Goal: Task Accomplishment & Management: Use online tool/utility

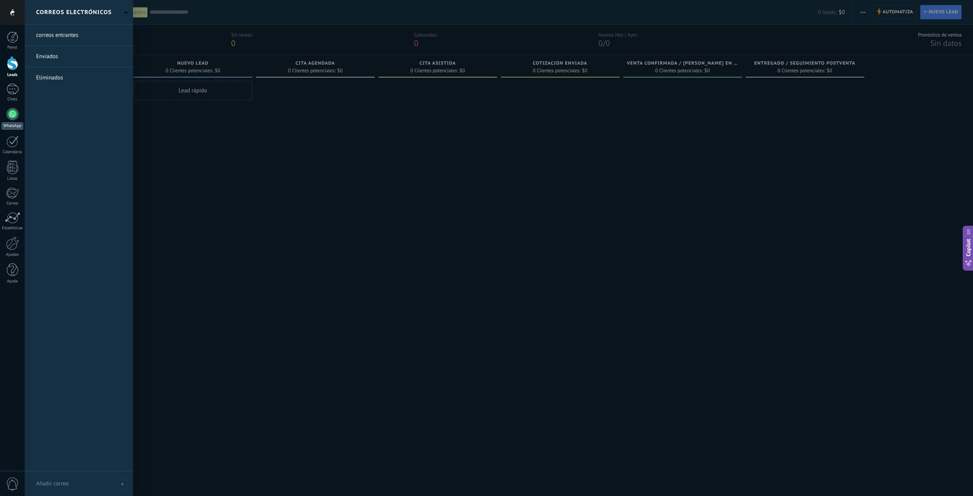
click at [12, 121] on link "WhatsApp" at bounding box center [12, 119] width 25 height 22
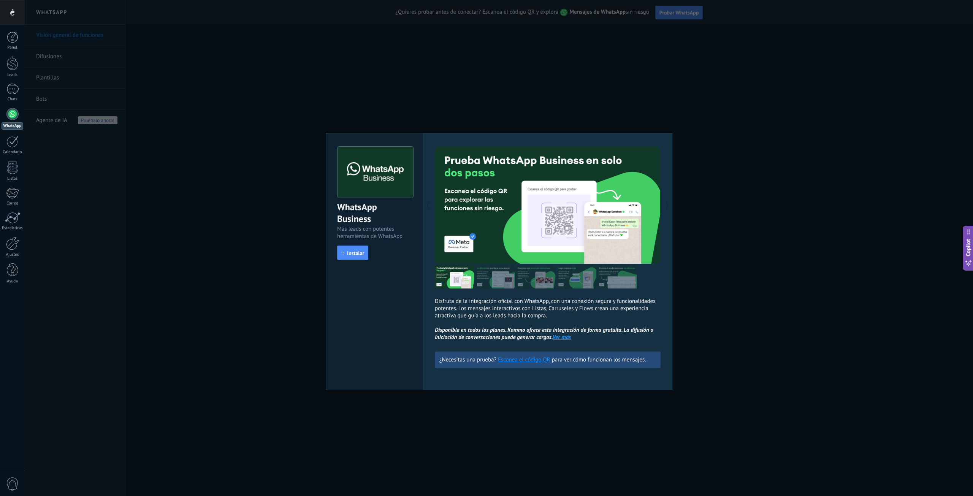
click at [490, 285] on img at bounding box center [495, 276] width 40 height 23
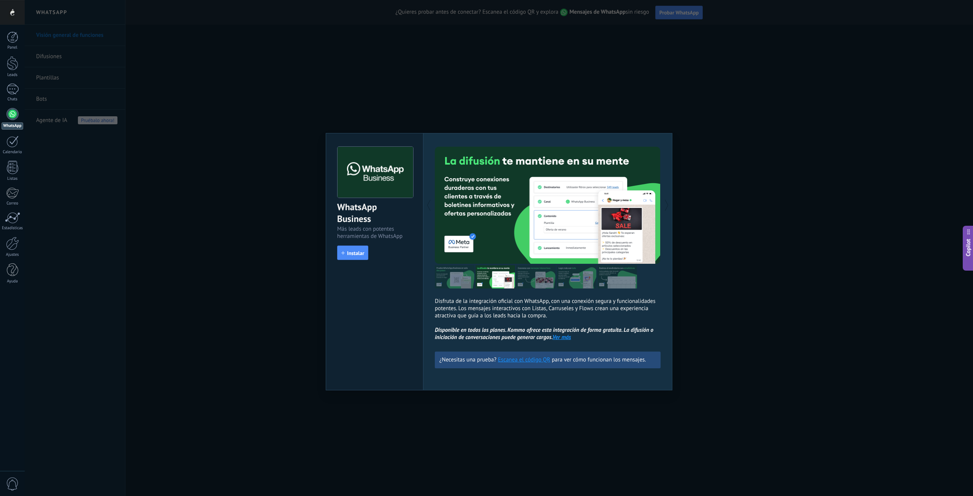
click at [543, 274] on img at bounding box center [536, 276] width 40 height 23
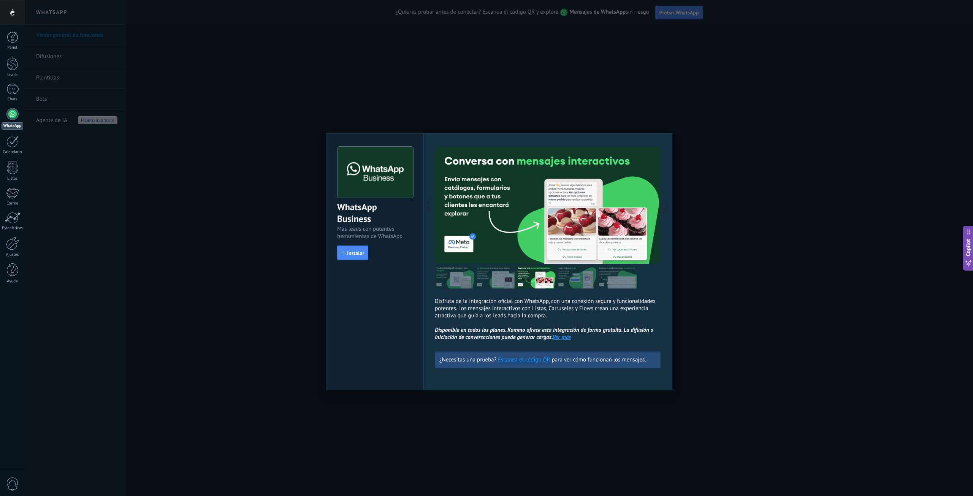
click at [580, 278] on img at bounding box center [577, 276] width 40 height 23
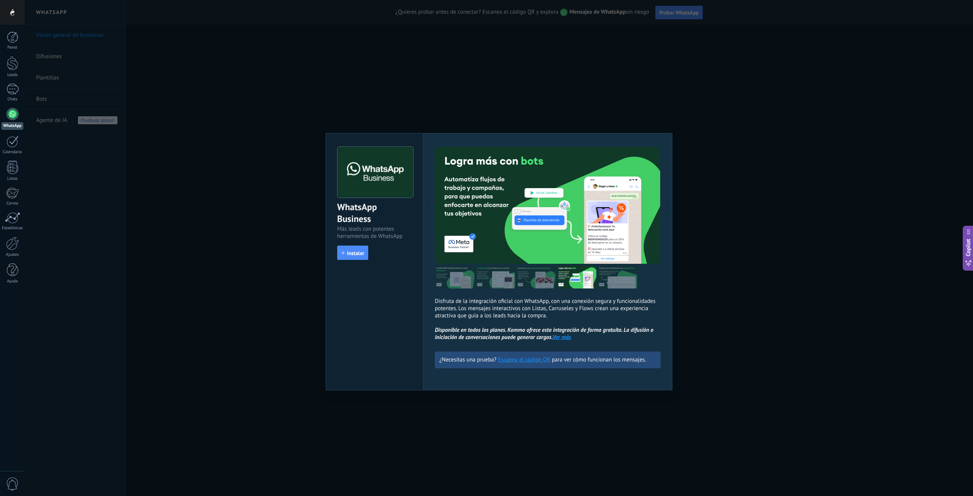
click at [614, 276] on img at bounding box center [617, 276] width 40 height 23
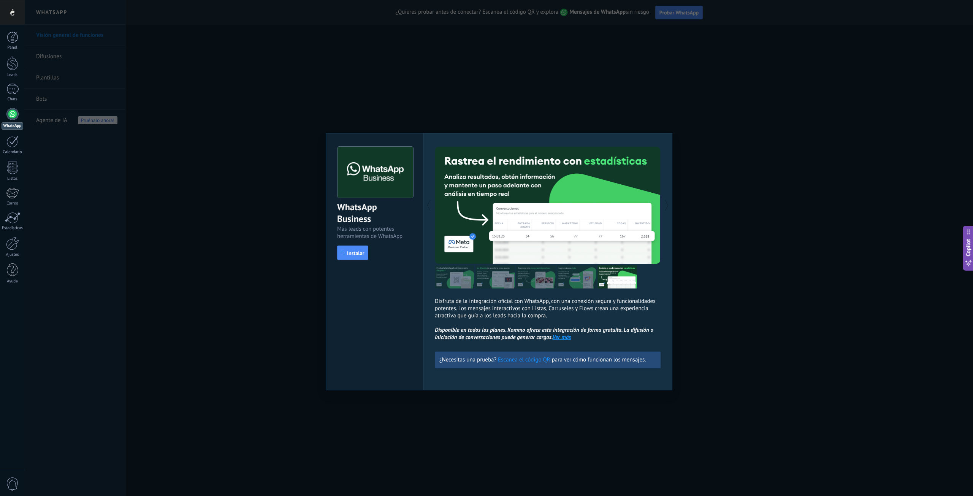
click at [363, 255] on span "Instalar" at bounding box center [355, 252] width 17 height 5
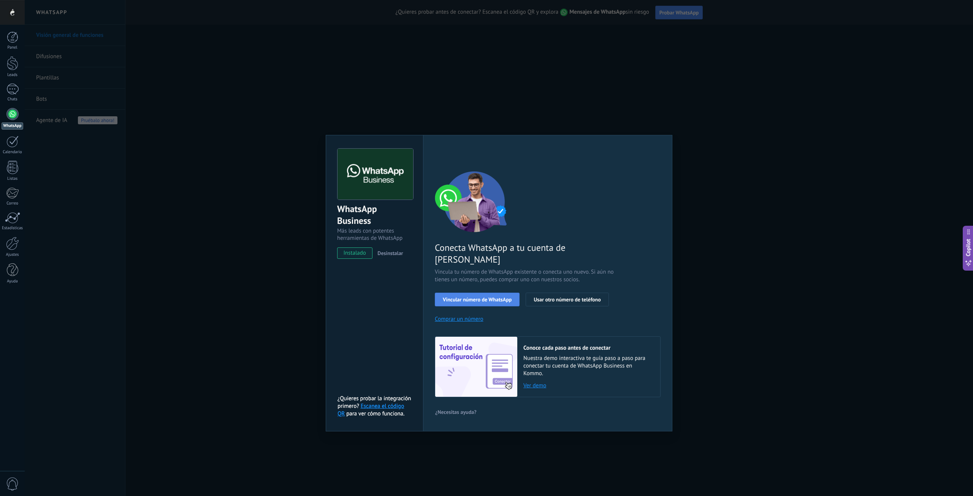
click at [465, 297] on span "Vincular número de WhatsApp" at bounding box center [477, 299] width 69 height 5
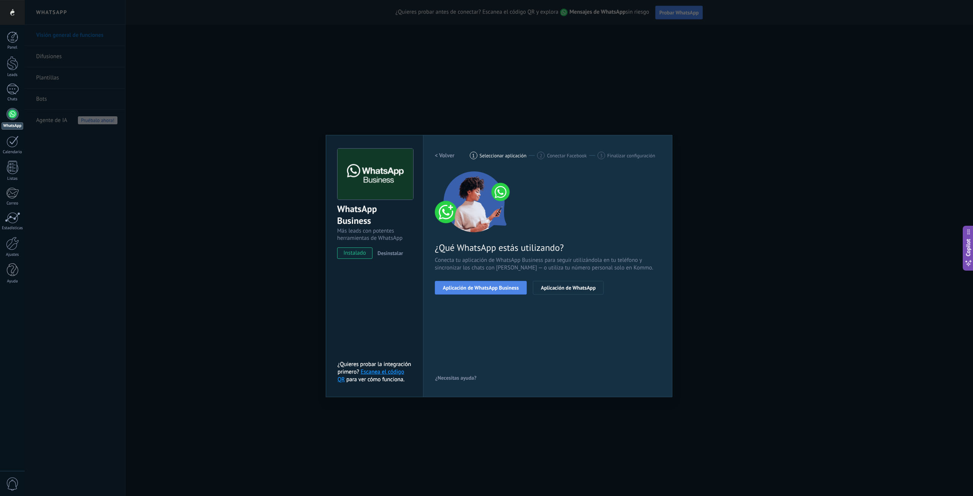
click at [490, 290] on span "Aplicación de WhatsApp Business" at bounding box center [481, 287] width 76 height 5
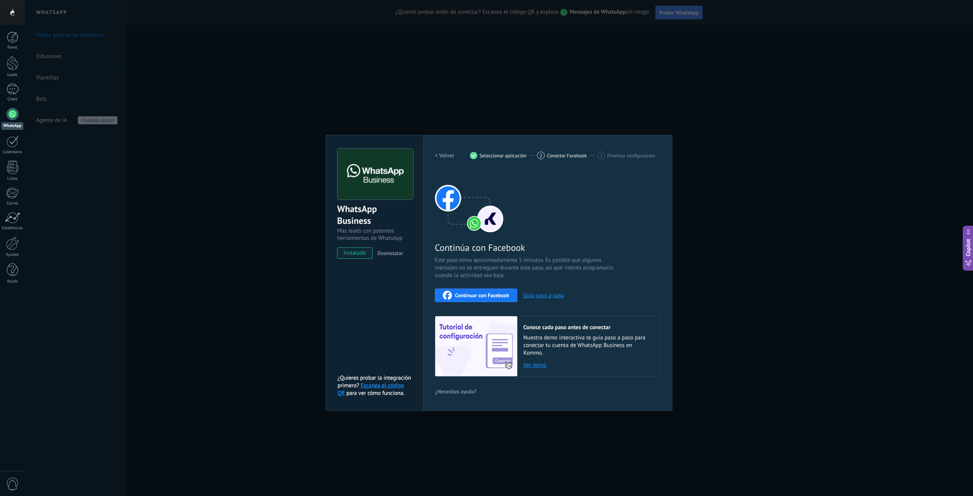
drag, startPoint x: 274, startPoint y: 272, endPoint x: 330, endPoint y: 271, distance: 56.3
click at [274, 272] on div "WhatsApp Business Más leads con potentes herramientas de WhatsApp instalado Des…" at bounding box center [499, 248] width 948 height 496
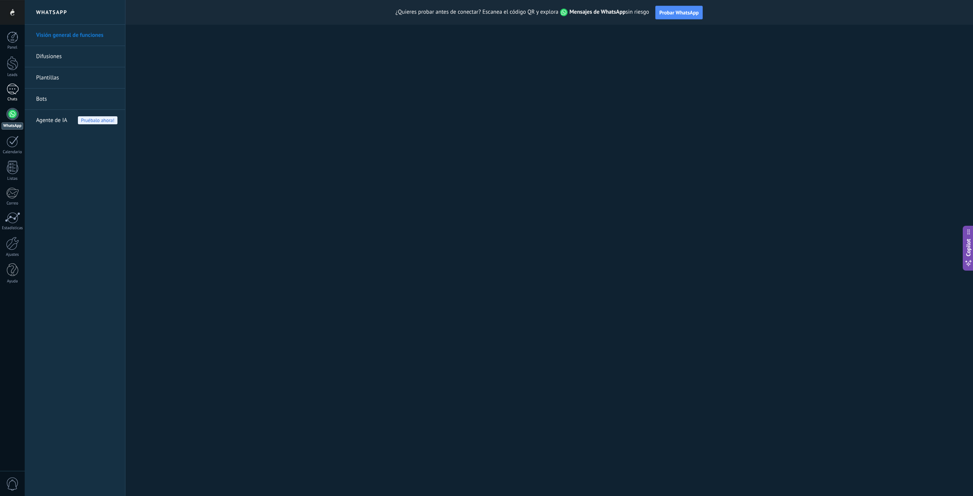
click at [14, 96] on link "Chats" at bounding box center [12, 93] width 25 height 18
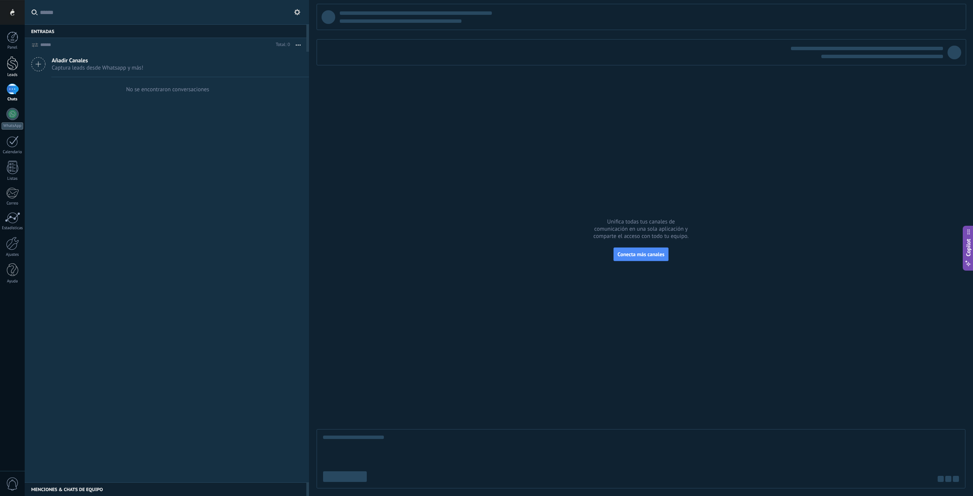
click at [9, 65] on div at bounding box center [12, 63] width 11 height 14
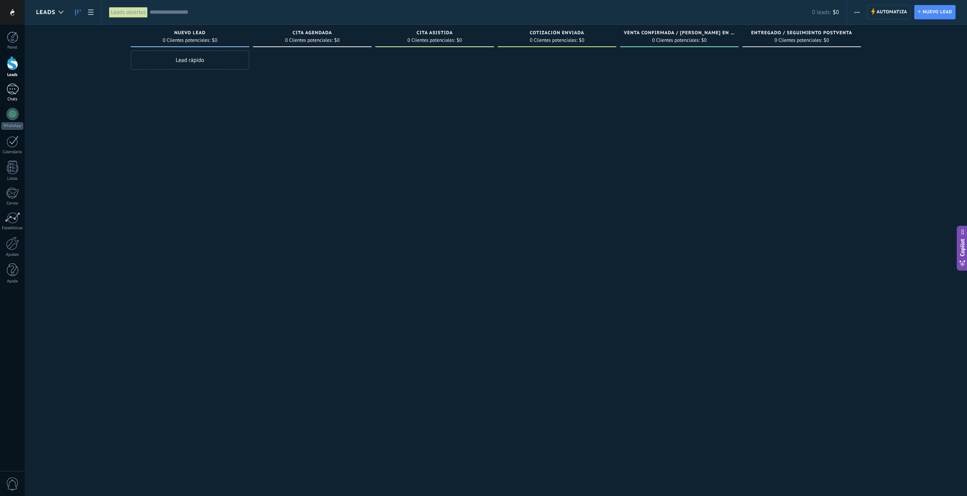
click at [4, 91] on link "Chats" at bounding box center [12, 93] width 25 height 18
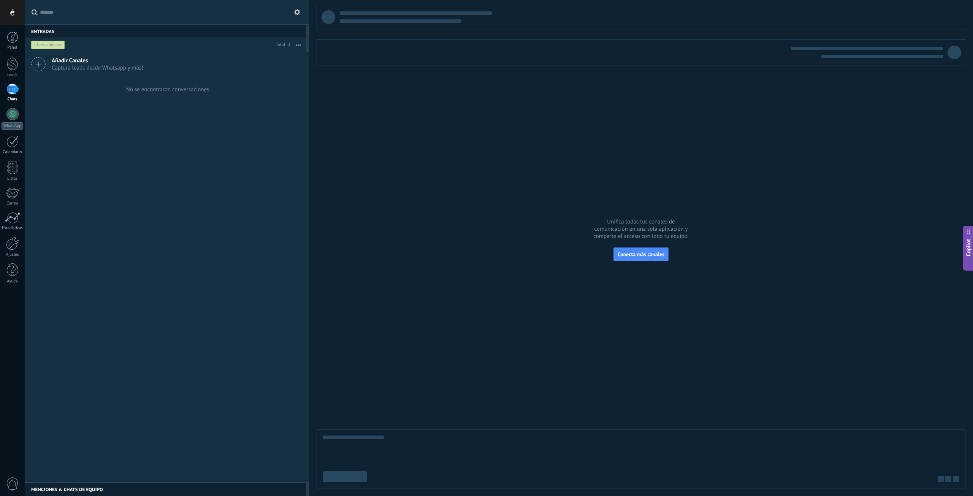
click at [94, 65] on span "Captura leads desde Whatsapp y más!" at bounding box center [98, 67] width 92 height 7
click at [0, 0] on link "Plantillas" at bounding box center [0, 0] width 0 height 0
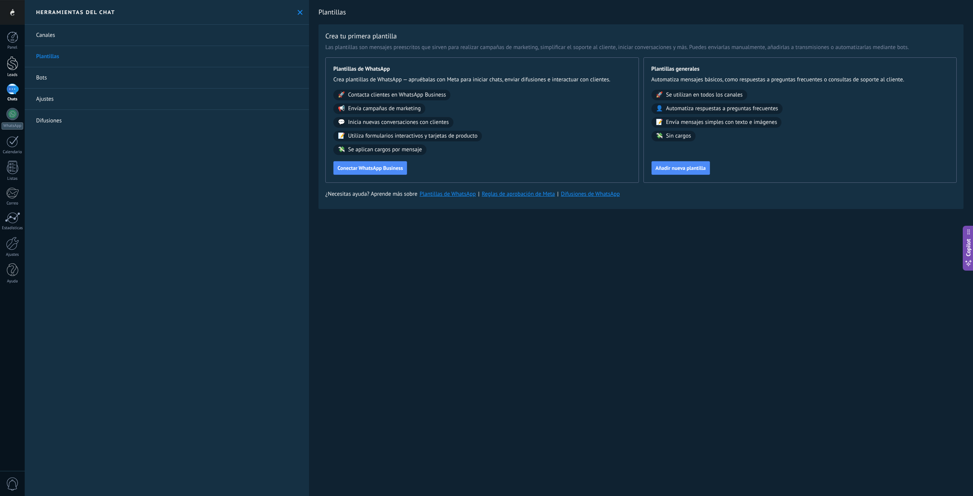
click at [14, 68] on div at bounding box center [12, 63] width 11 height 14
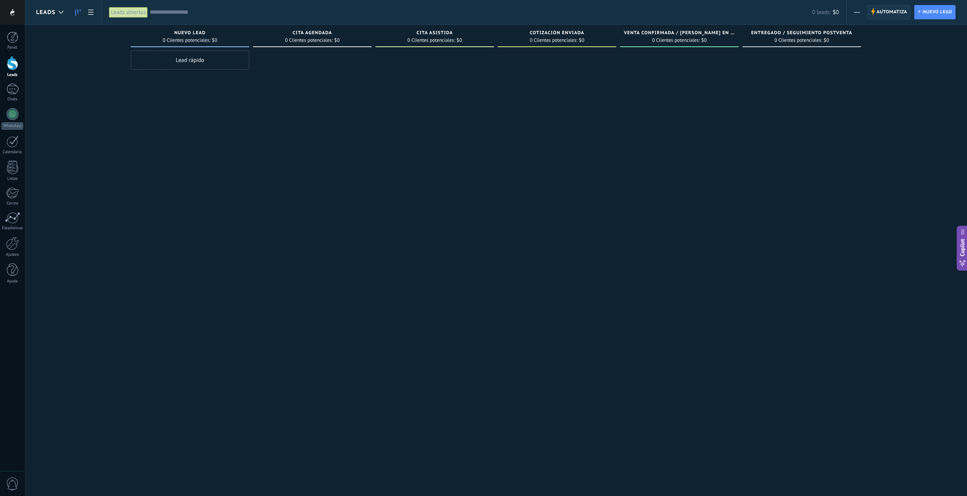
click at [884, 12] on span "Automatiza" at bounding box center [892, 12] width 31 height 14
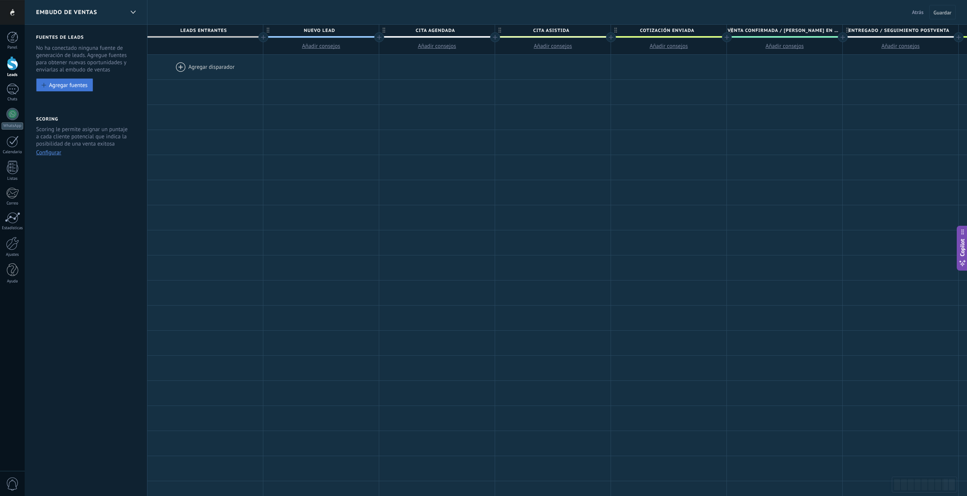
click at [58, 87] on div "Agregar fuentes" at bounding box center [68, 85] width 38 height 6
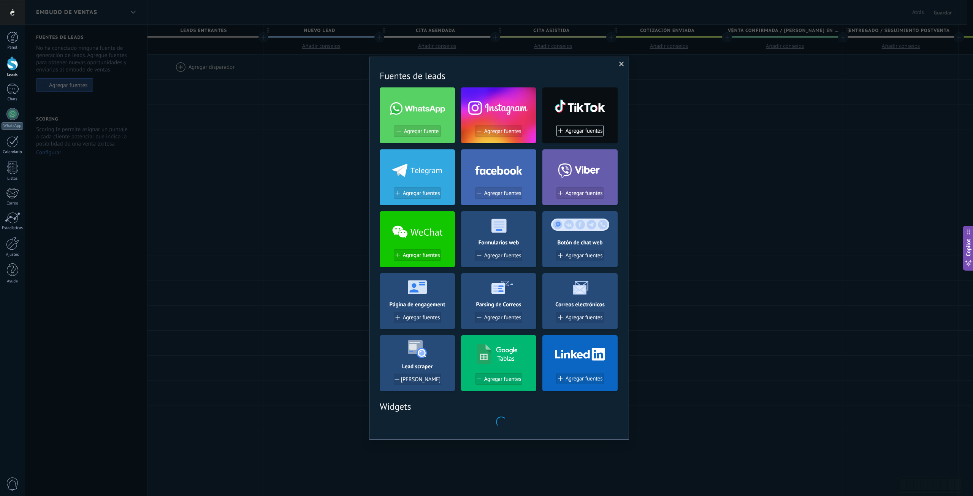
click at [417, 112] on span at bounding box center [417, 108] width 55 height 13
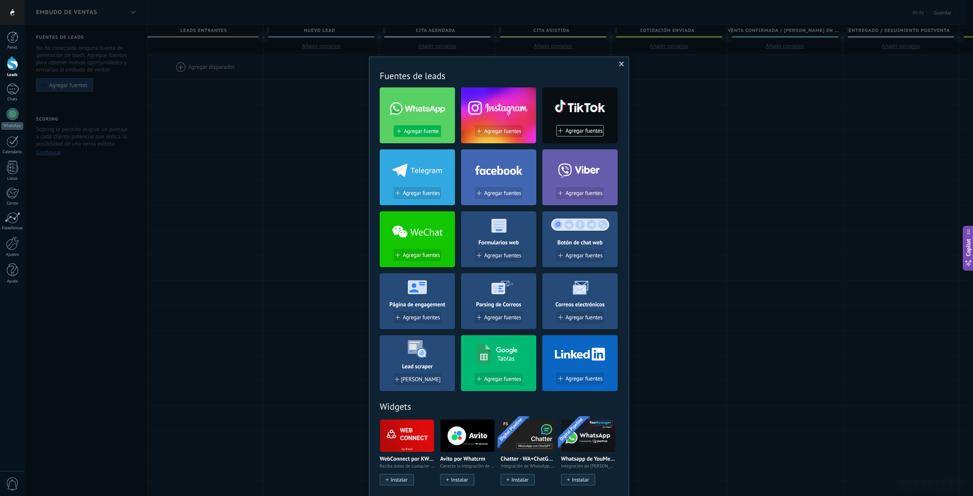
click at [416, 134] on span "Agregar fuente" at bounding box center [421, 131] width 35 height 6
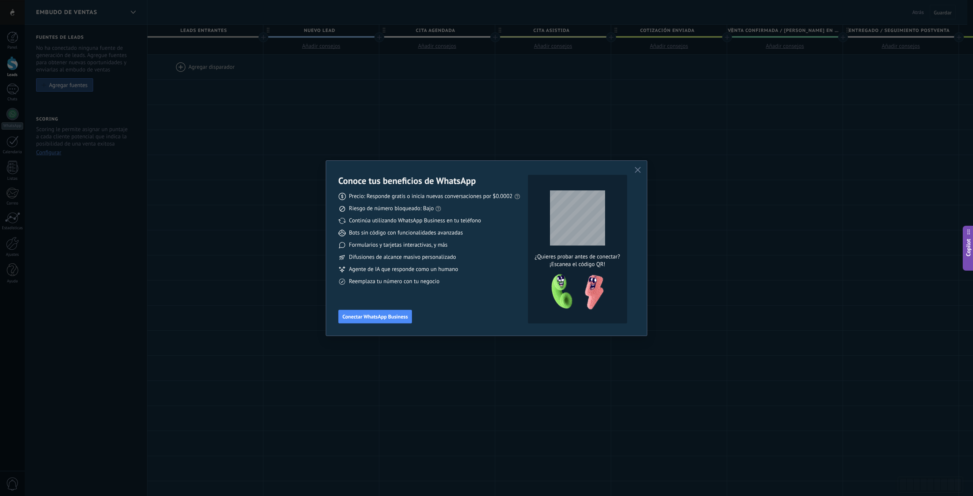
click at [490, 260] on div "Difusiones de alcance masivo personalizado" at bounding box center [429, 258] width 182 height 8
click at [640, 171] on icon "button" at bounding box center [638, 170] width 6 height 6
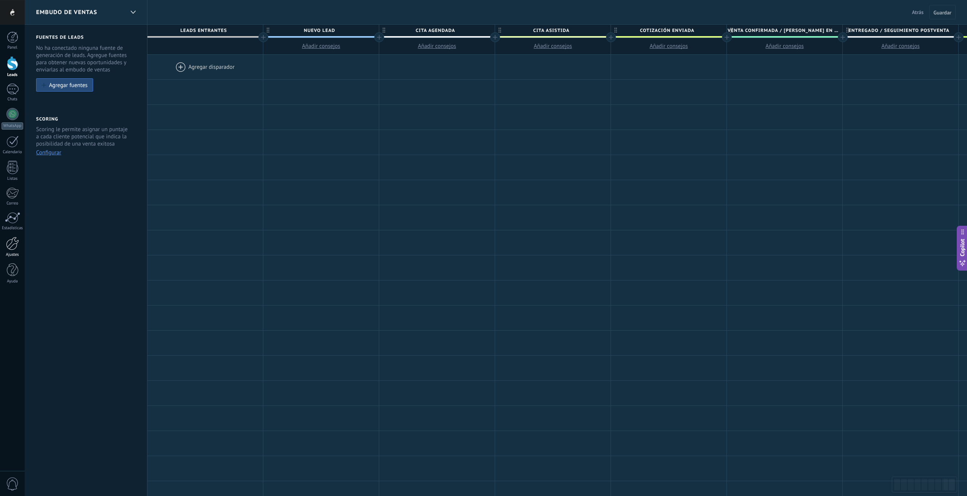
click at [4, 250] on link "Ajustes" at bounding box center [12, 247] width 25 height 21
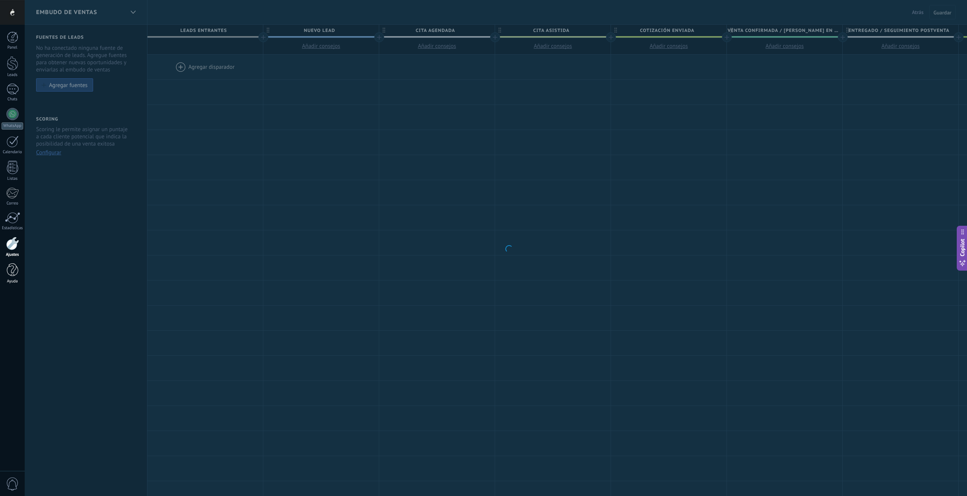
click at [8, 274] on div at bounding box center [12, 269] width 11 height 13
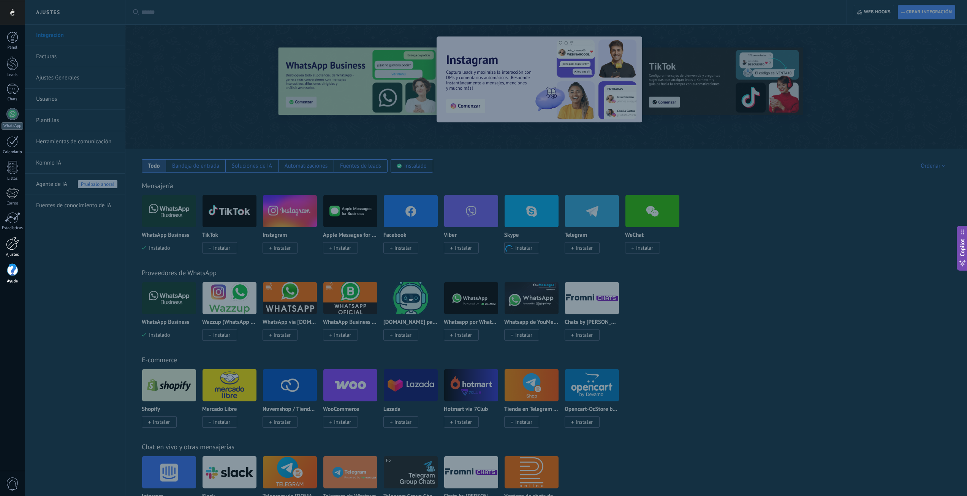
click at [17, 248] on div at bounding box center [12, 243] width 13 height 13
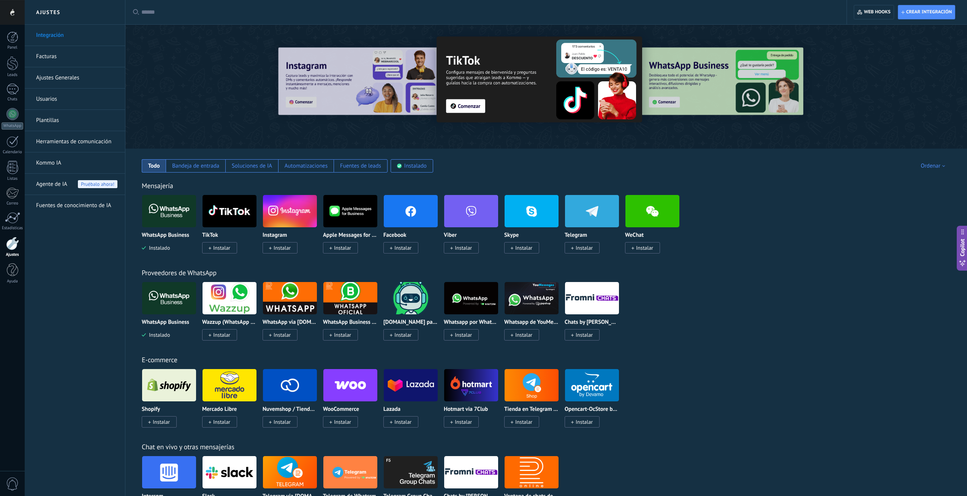
click at [176, 212] on img at bounding box center [169, 211] width 54 height 37
click at [168, 215] on img at bounding box center [169, 211] width 54 height 37
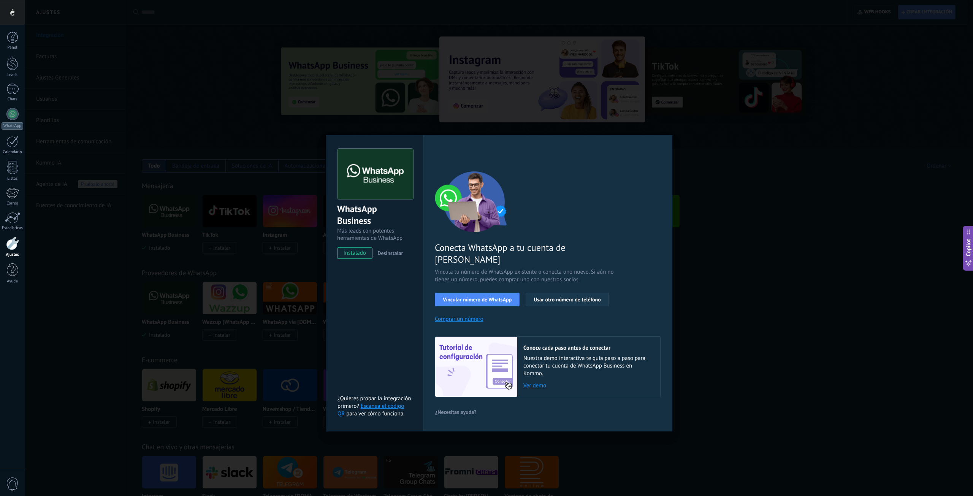
click at [583, 297] on span "Usar otro número de teléfono" at bounding box center [567, 299] width 67 height 5
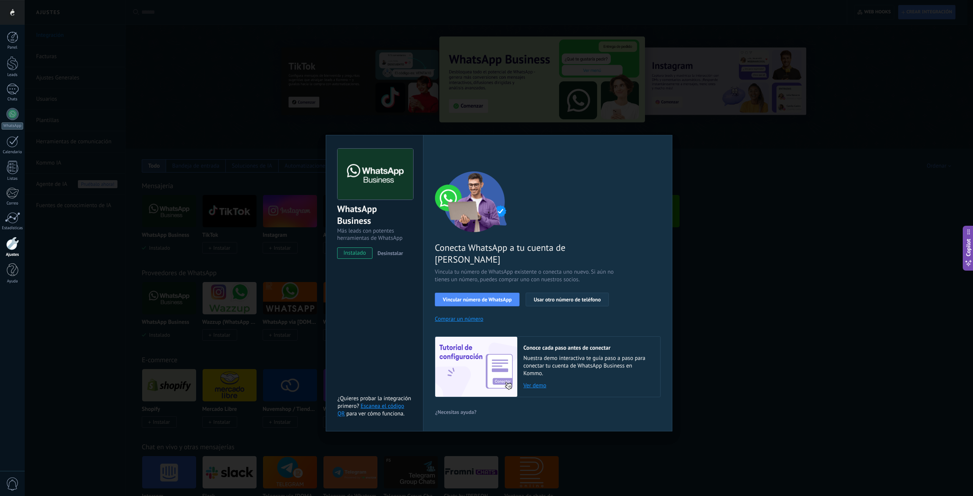
click at [580, 297] on span "Usar otro número de teléfono" at bounding box center [567, 299] width 67 height 5
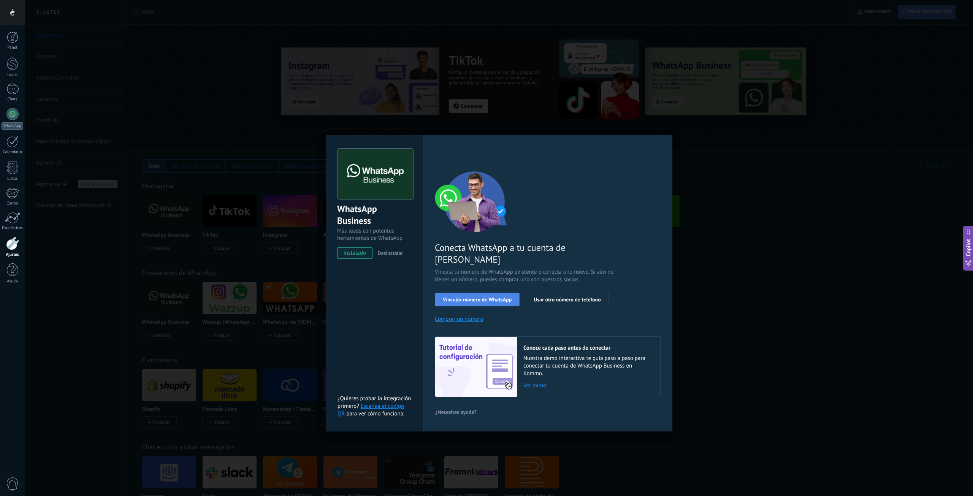
click at [464, 297] on span "Vincular número de WhatsApp" at bounding box center [477, 299] width 69 height 5
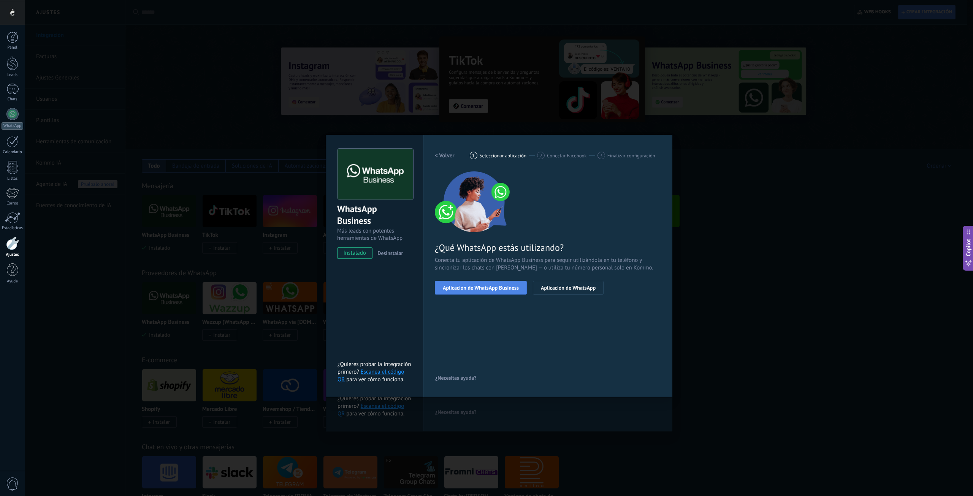
click at [481, 289] on span "Aplicación de WhatsApp Business" at bounding box center [481, 287] width 76 height 5
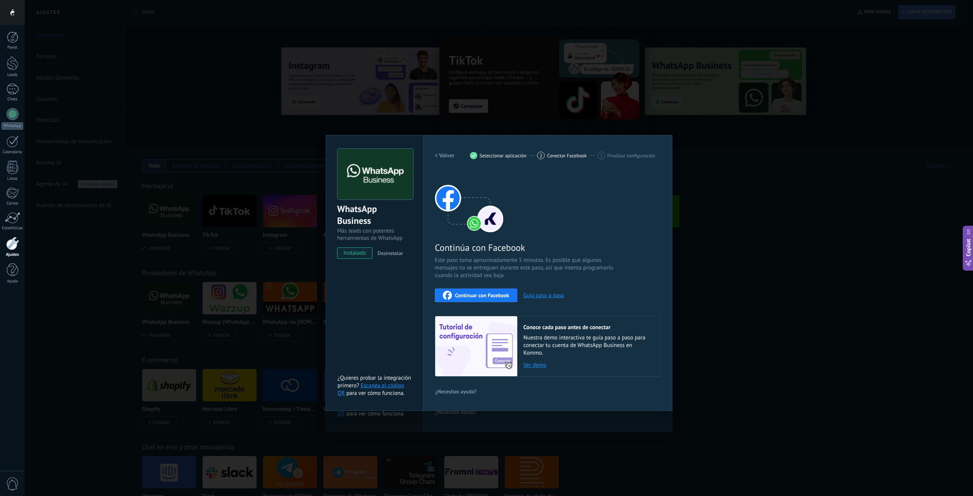
click at [466, 303] on div "Continúa con Facebook Este paso toma aproximadamente 5 minutos. Es posible que …" at bounding box center [548, 273] width 226 height 205
click at [466, 296] on span "Continuar con Facebook" at bounding box center [482, 295] width 54 height 5
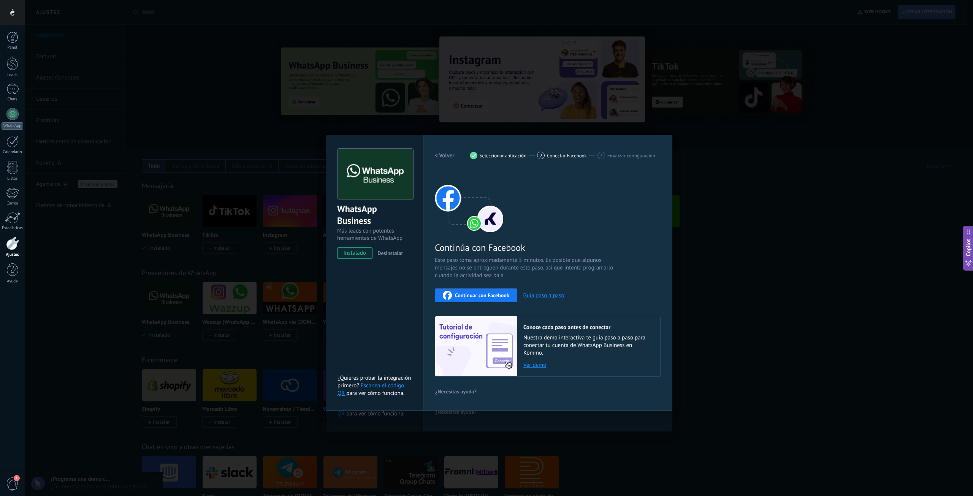
click at [756, 243] on div "WhatsApp Business Más leads con potentes herramientas de WhatsApp instalado Des…" at bounding box center [499, 248] width 948 height 496
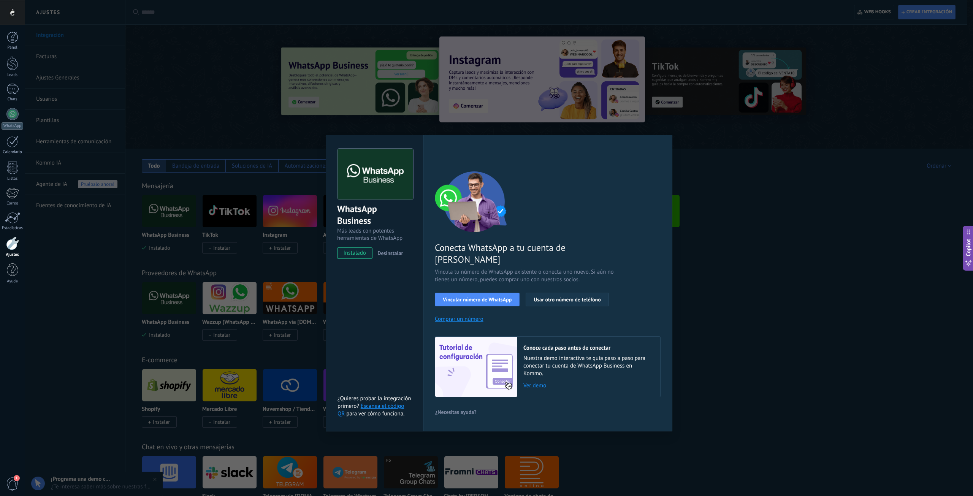
click at [558, 297] on span "Usar otro número de teléfono" at bounding box center [567, 299] width 67 height 5
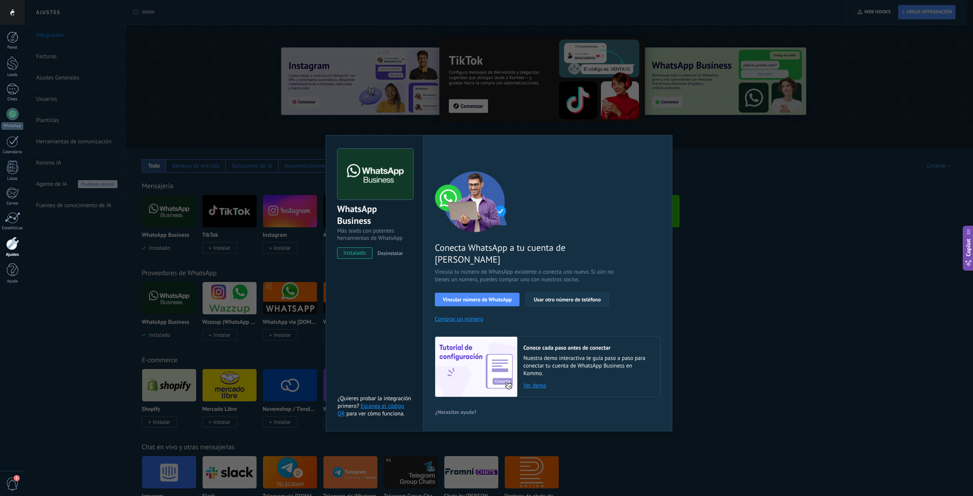
click at [572, 297] on span "Usar otro número de teléfono" at bounding box center [567, 299] width 67 height 5
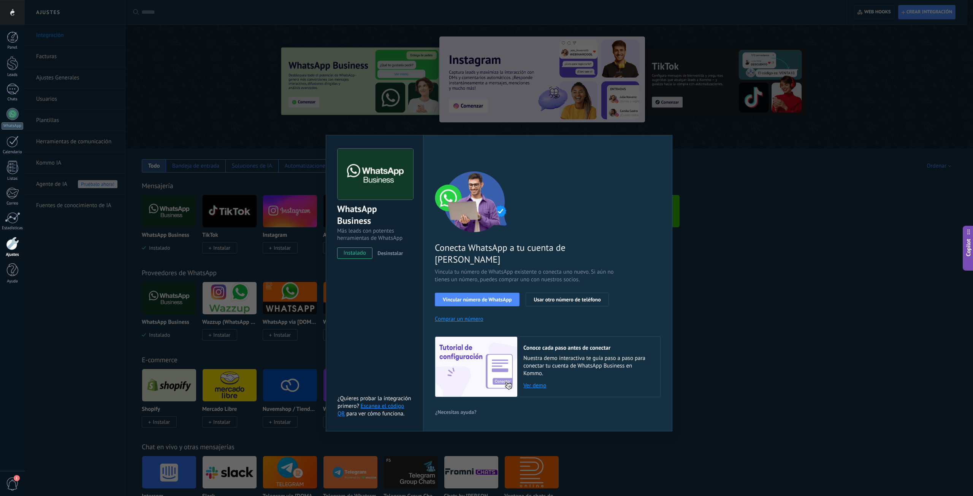
drag, startPoint x: 653, startPoint y: 297, endPoint x: 584, endPoint y: 294, distance: 68.9
click at [653, 297] on div "Conecta WhatsApp a tu cuenta de Kommo Vincula tu número de WhatsApp existente o…" at bounding box center [548, 284] width 226 height 226
click at [572, 297] on span "Usar otro número de teléfono" at bounding box center [567, 299] width 67 height 5
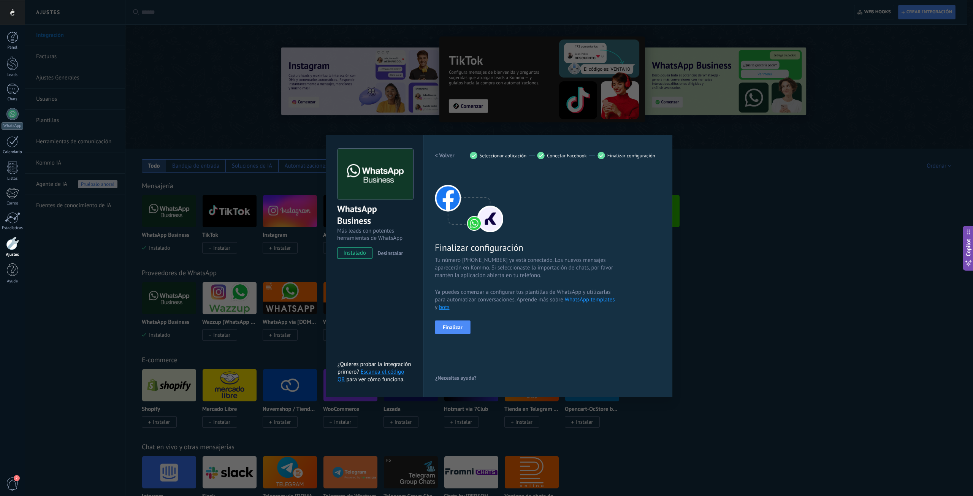
click at [726, 274] on div "WhatsApp Business Más leads con potentes herramientas de WhatsApp instalado Des…" at bounding box center [499, 248] width 948 height 496
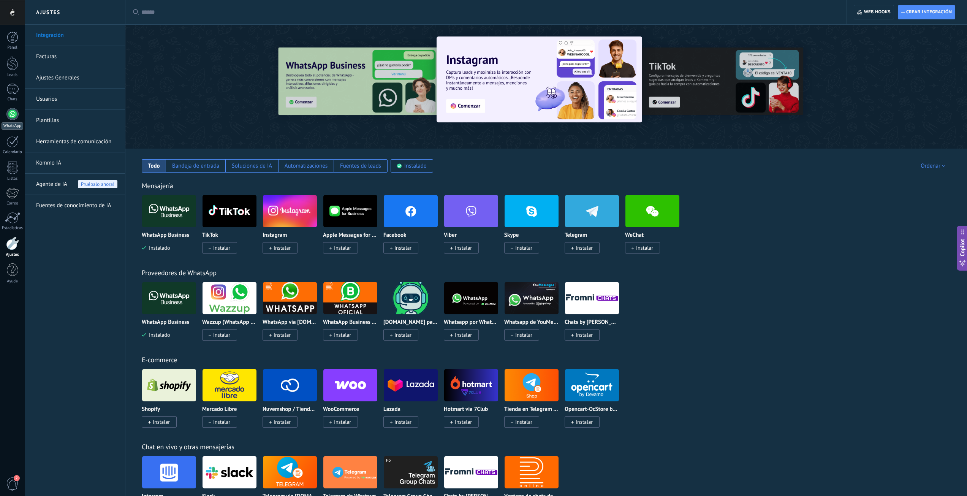
click at [17, 124] on div "WhatsApp" at bounding box center [13, 125] width 22 height 7
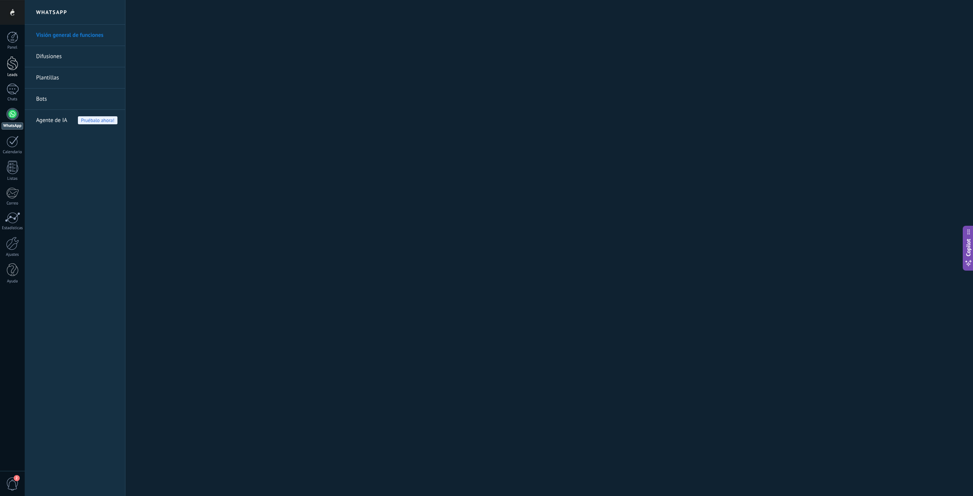
click at [13, 77] on div "Leads" at bounding box center [13, 75] width 22 height 5
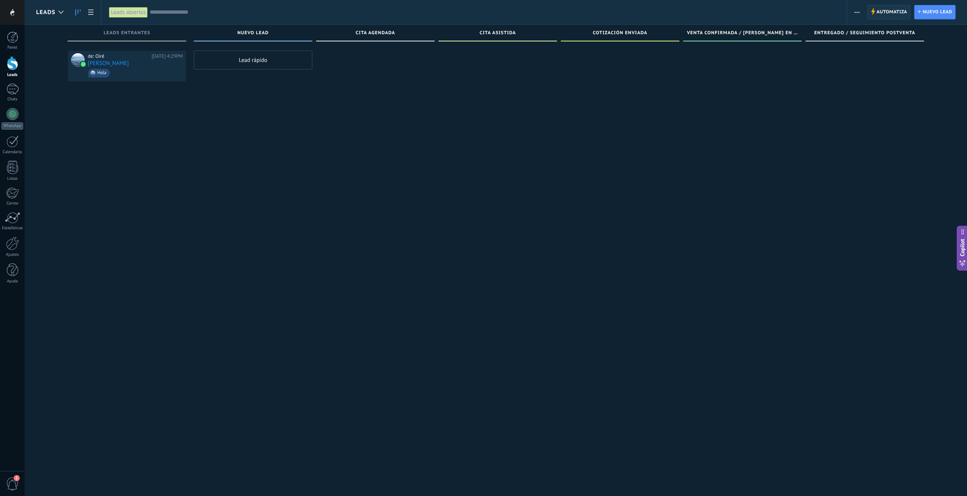
click at [885, 14] on span "Automatiza" at bounding box center [892, 12] width 31 height 14
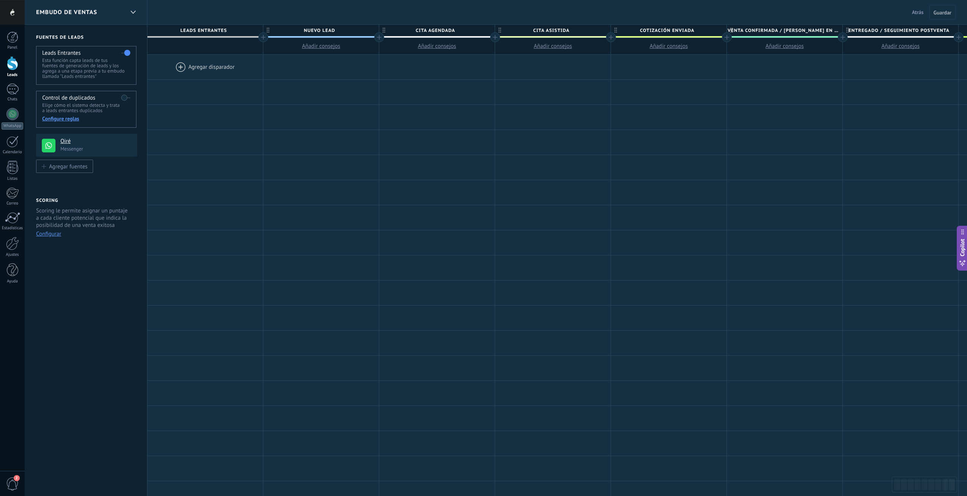
click at [918, 11] on span "Atrás" at bounding box center [918, 12] width 12 height 7
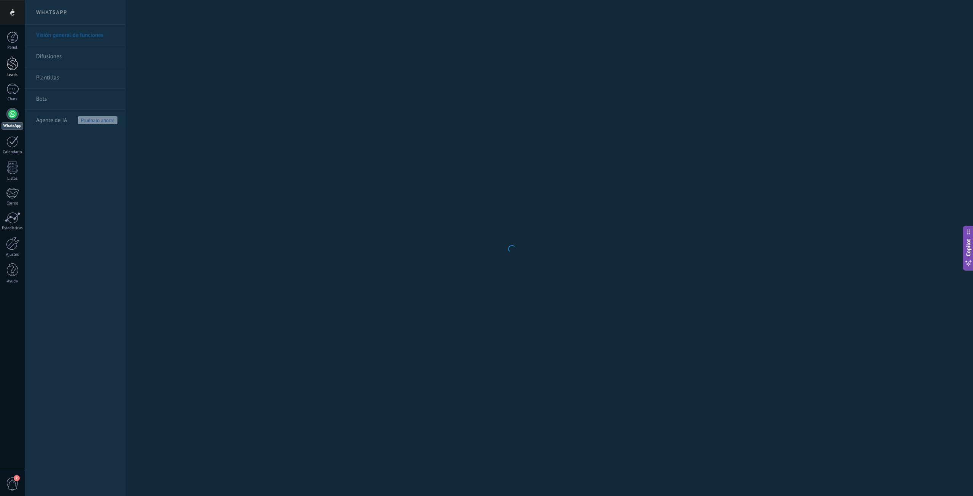
click at [8, 64] on div at bounding box center [12, 63] width 11 height 14
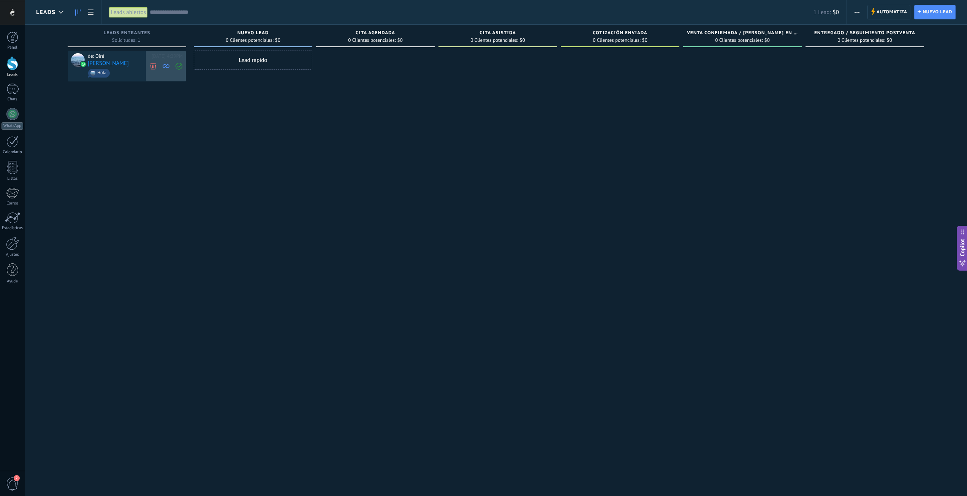
click at [152, 68] on use at bounding box center [153, 65] width 6 height 7
click at [8, 71] on link "Leads" at bounding box center [12, 66] width 25 height 21
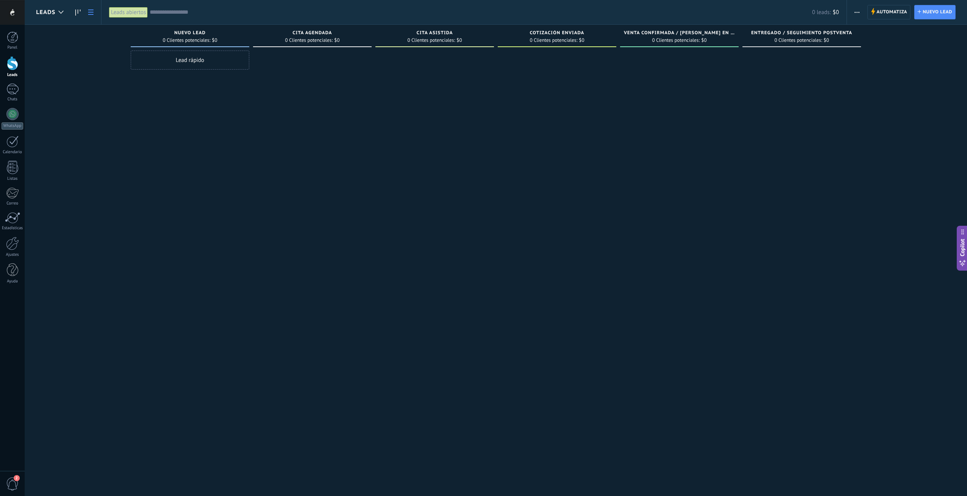
click at [89, 14] on use at bounding box center [90, 12] width 5 height 5
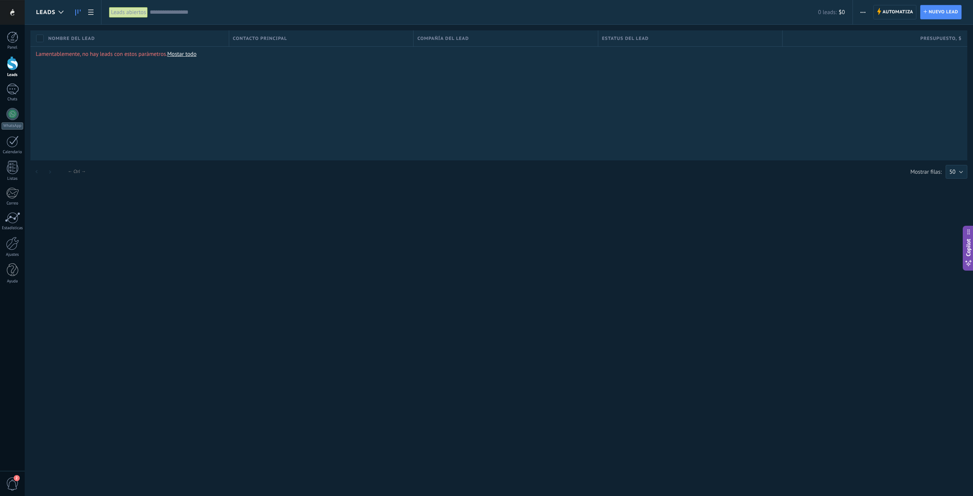
click at [74, 13] on link at bounding box center [77, 12] width 13 height 15
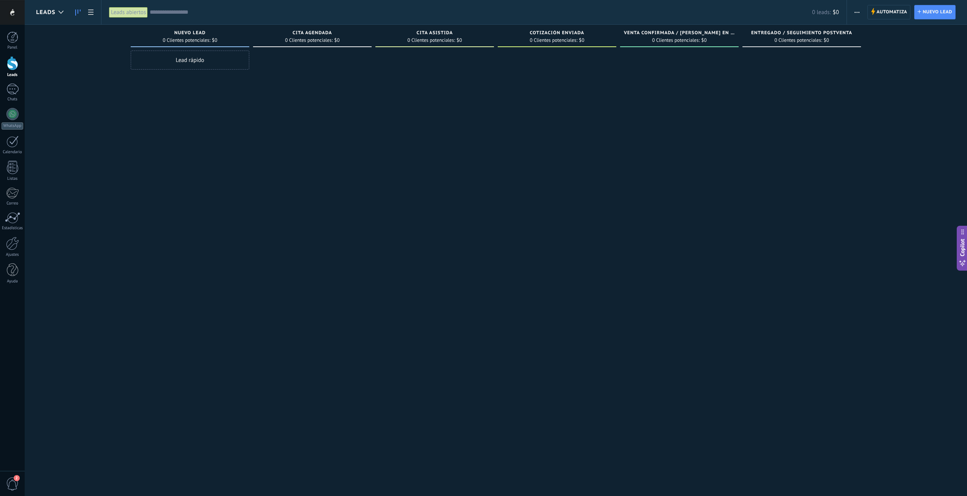
click at [4, 16] on div at bounding box center [12, 12] width 25 height 25
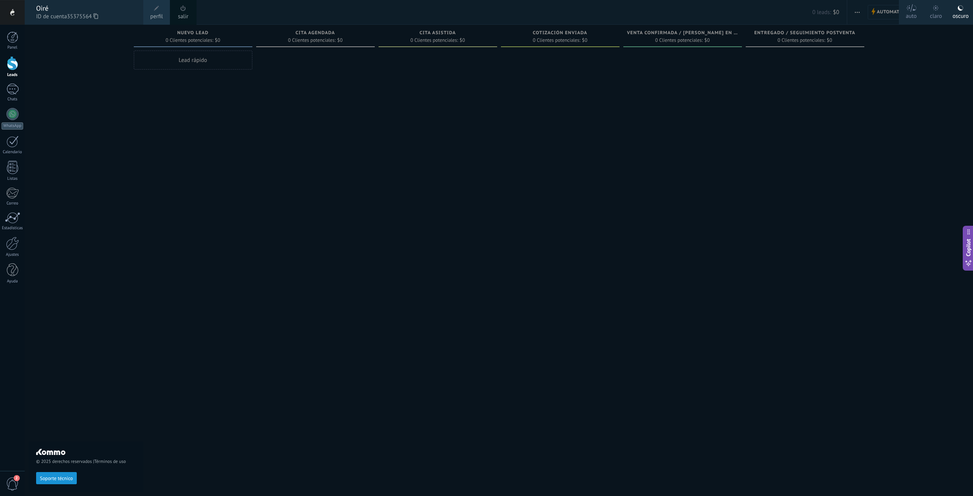
click at [936, 14] on div "claro" at bounding box center [936, 15] width 12 height 20
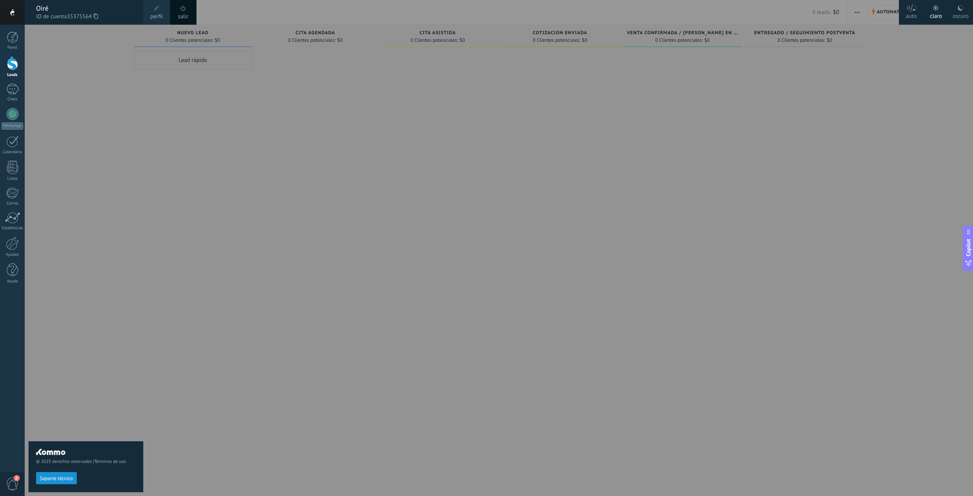
click at [962, 14] on div "oscuro" at bounding box center [960, 15] width 16 height 20
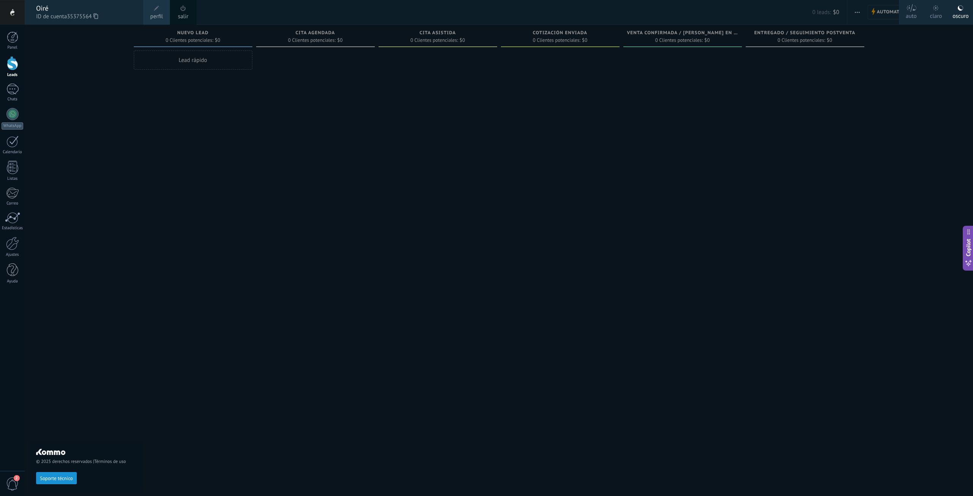
click at [831, 141] on div at bounding box center [511, 248] width 973 height 496
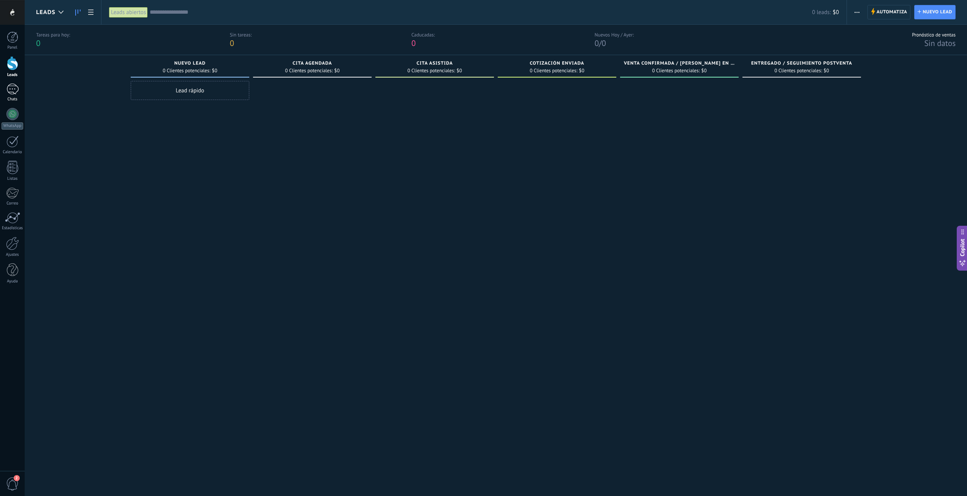
click at [14, 98] on div "Chats" at bounding box center [13, 99] width 22 height 5
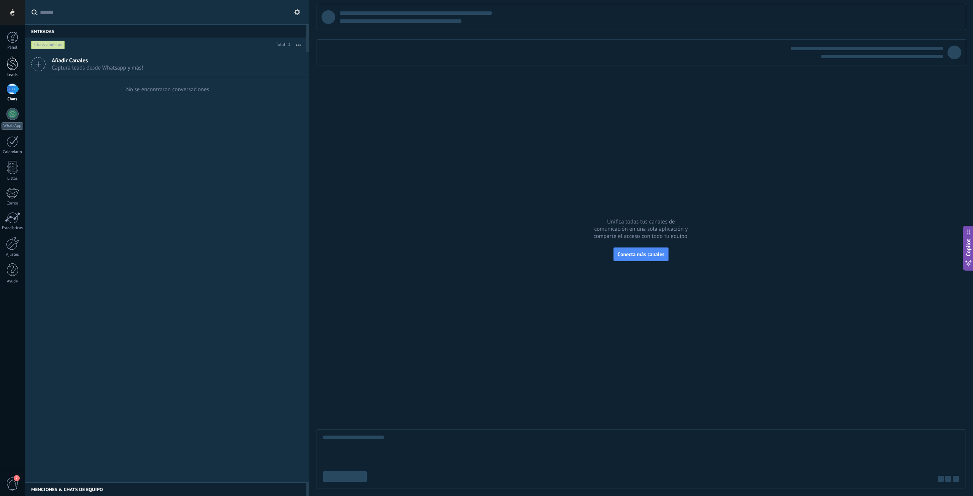
click at [14, 70] on div at bounding box center [12, 63] width 11 height 14
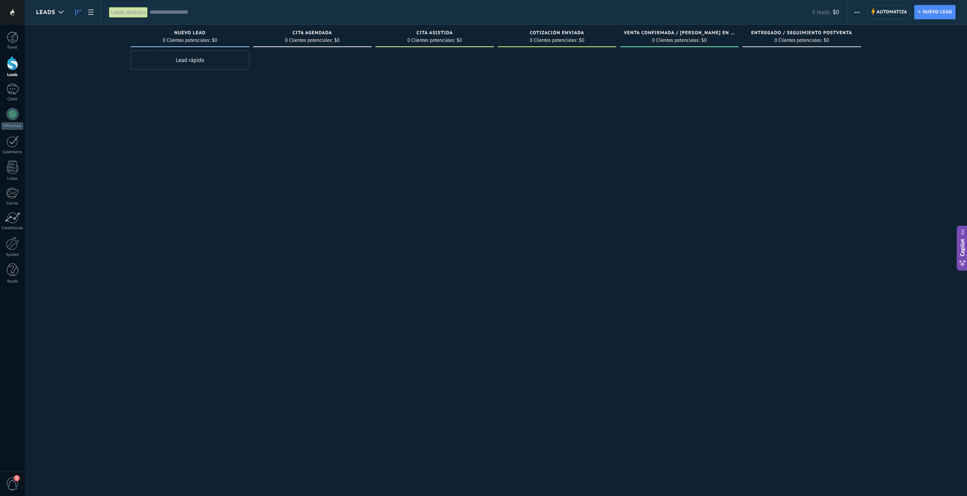
click at [859, 12] on span "button" at bounding box center [857, 12] width 5 height 14
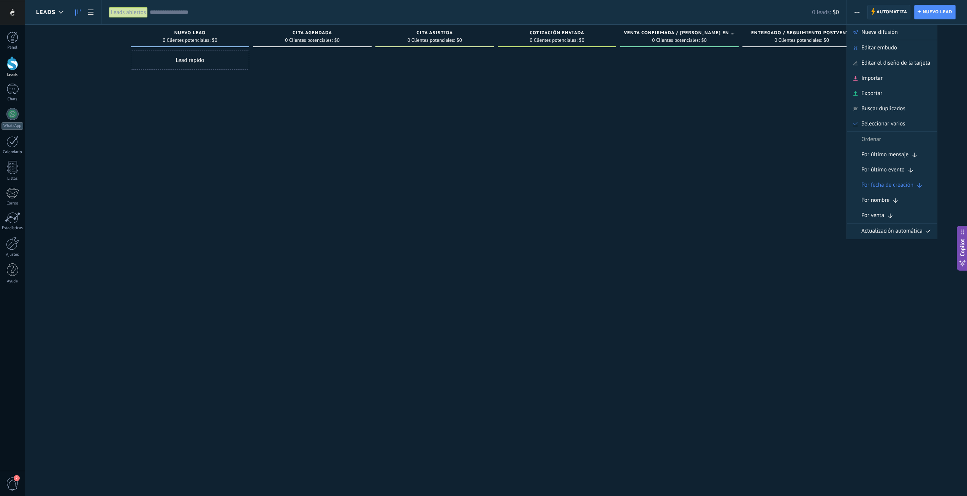
click at [890, 13] on span "Automatiza" at bounding box center [892, 12] width 31 height 14
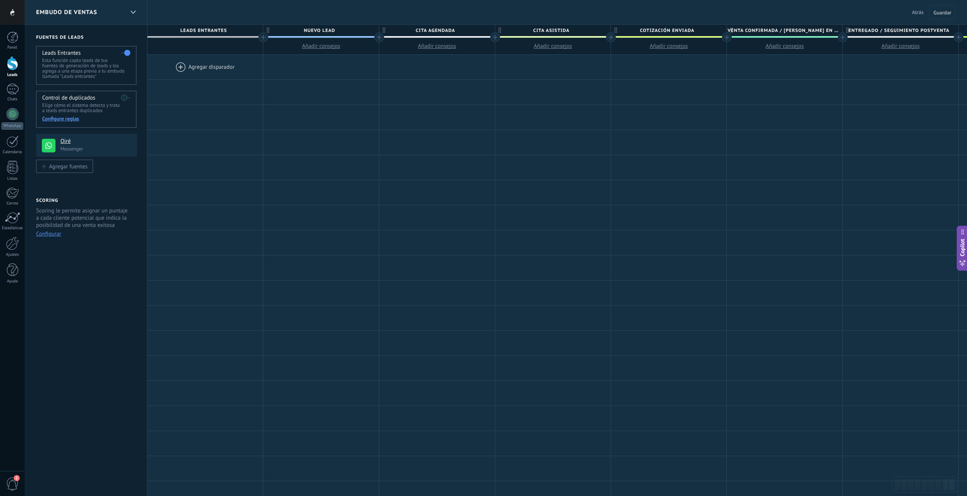
click at [192, 68] on div at bounding box center [205, 67] width 116 height 25
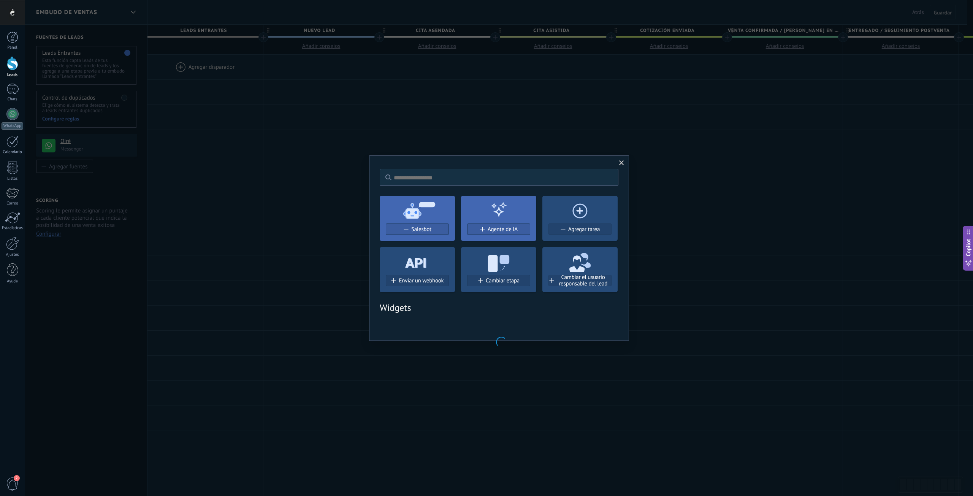
click at [424, 228] on span "Salesbot" at bounding box center [421, 229] width 20 height 6
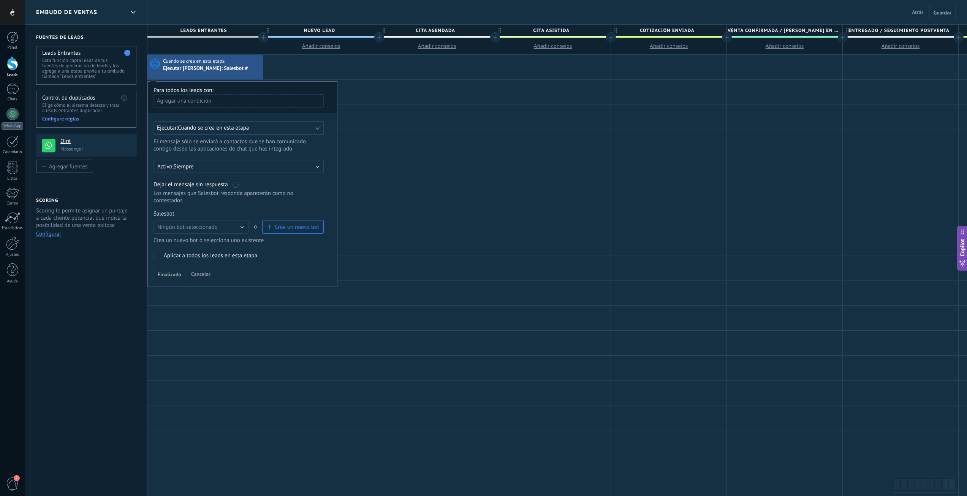
click at [251, 128] on div "Ejecutar: Cuando se crea en esta etapa" at bounding box center [235, 127] width 157 height 7
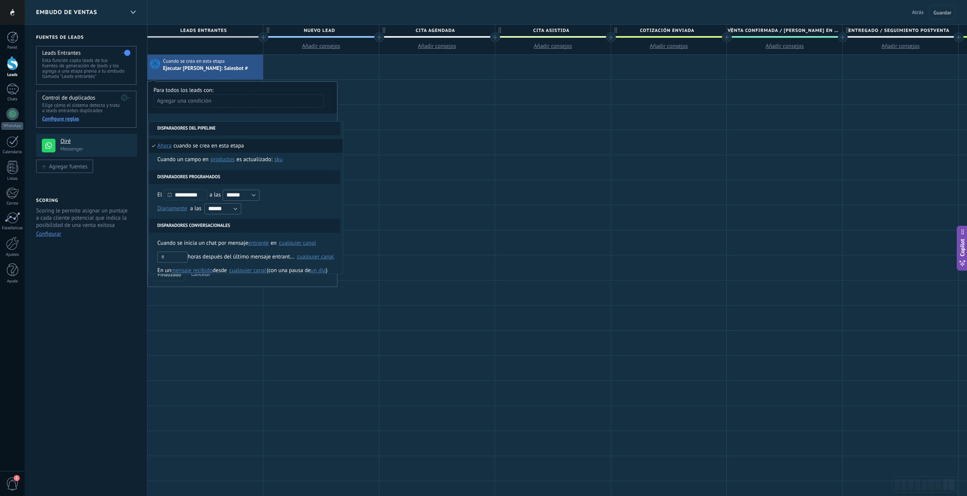
click at [223, 148] on div "Cuando se crea en esta etapa" at bounding box center [209, 146] width 70 height 14
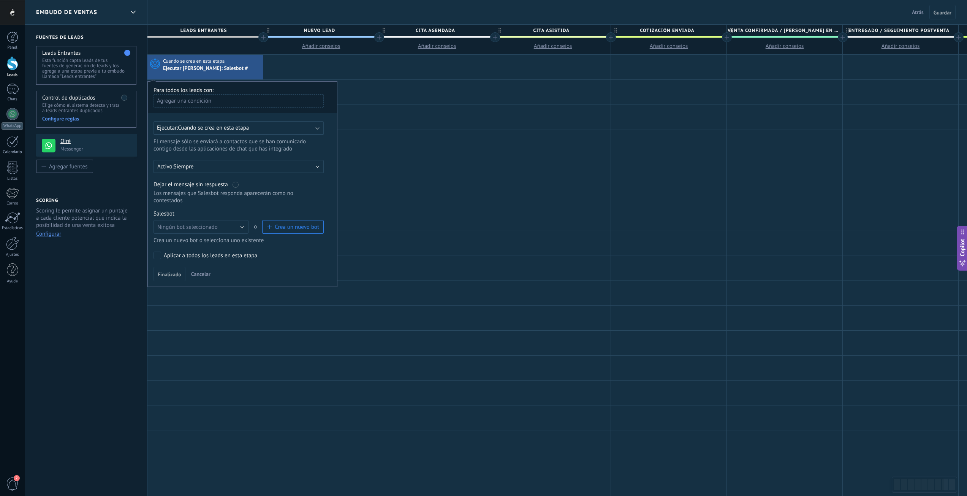
click at [284, 223] on span "Crea un nuevo bot" at bounding box center [297, 226] width 44 height 7
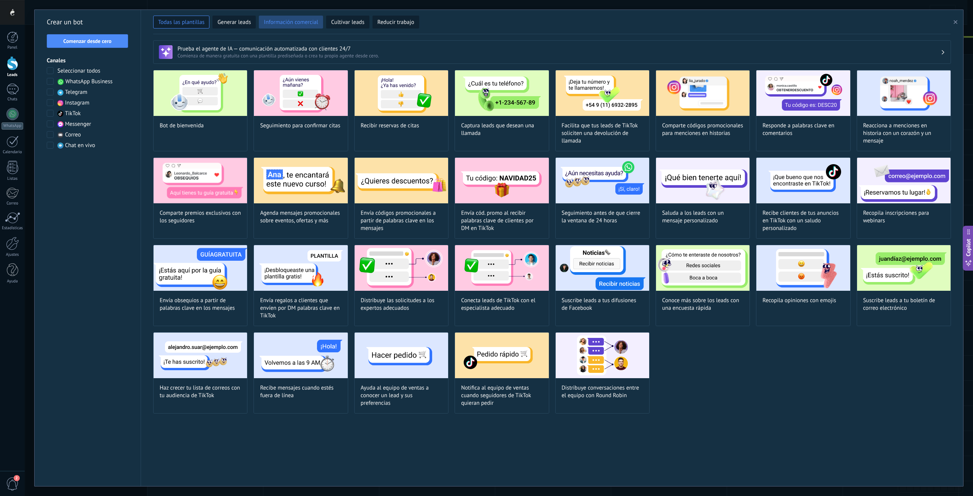
click at [293, 22] on span "Información comercial" at bounding box center [291, 23] width 54 height 8
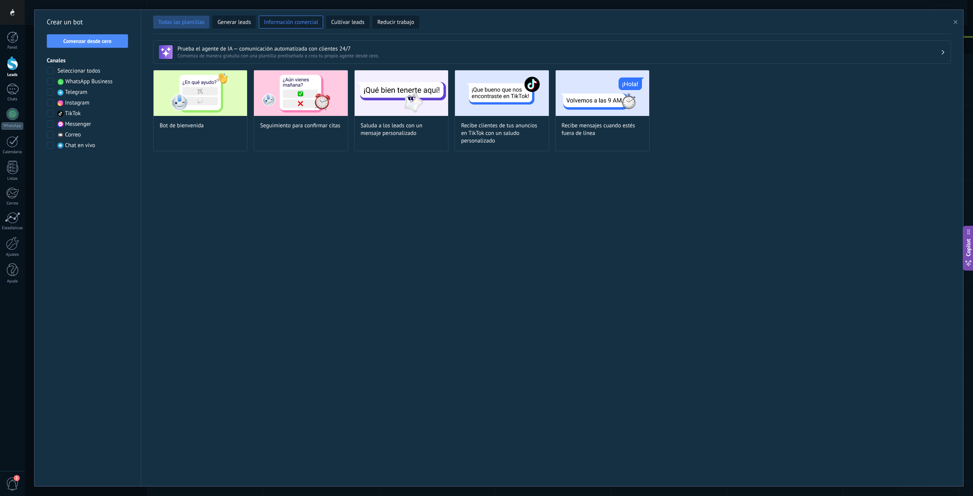
click at [176, 23] on span "Todas las plantillas" at bounding box center [181, 23] width 46 height 8
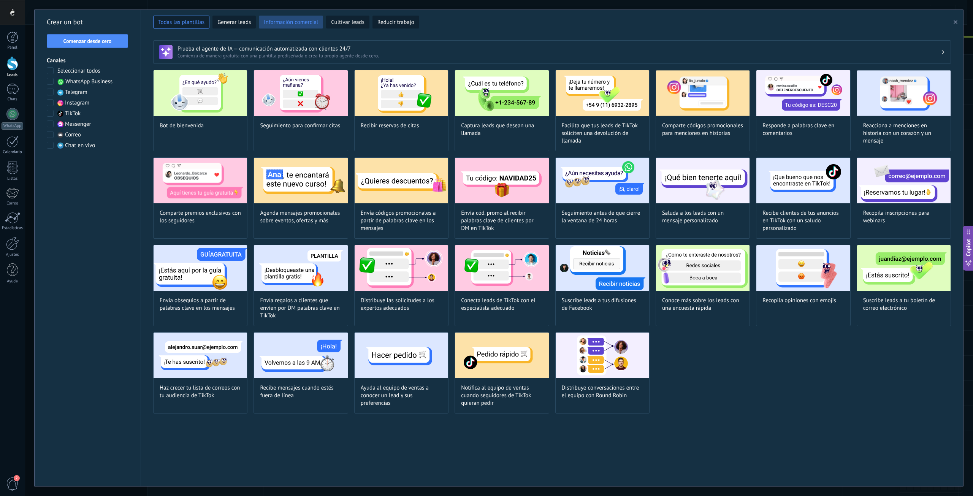
click at [304, 21] on span "Información comercial" at bounding box center [291, 23] width 54 height 8
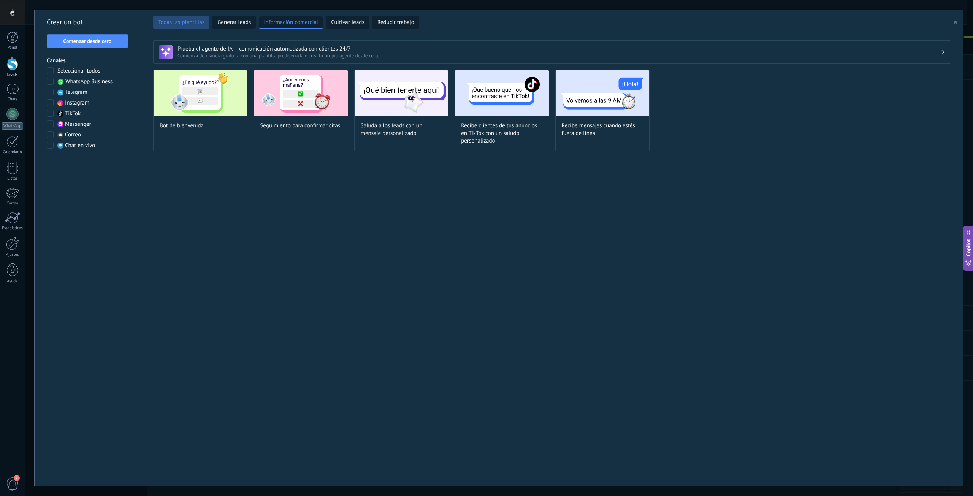
click at [194, 22] on span "Todas las plantillas" at bounding box center [181, 23] width 46 height 8
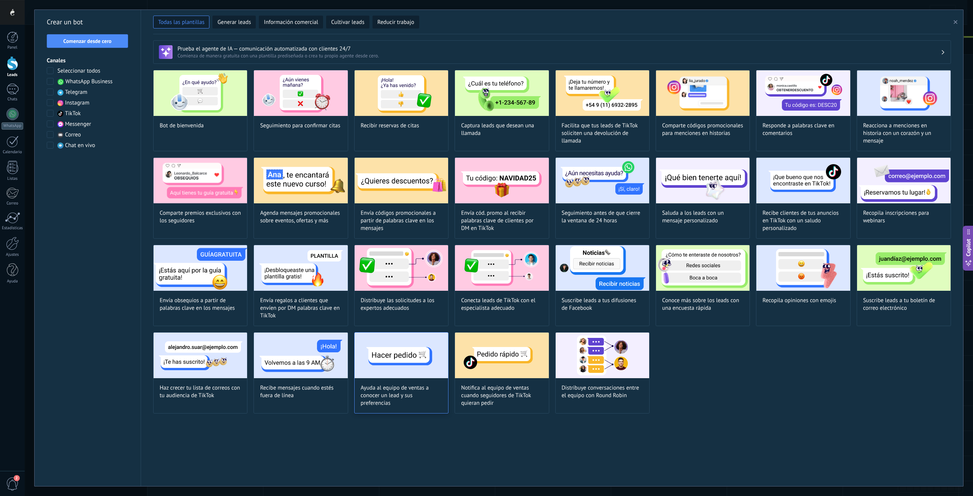
click at [410, 391] on span "Ayuda al equipo de ventas a conocer un lead y sus preferencias" at bounding box center [401, 395] width 81 height 23
type input "**********"
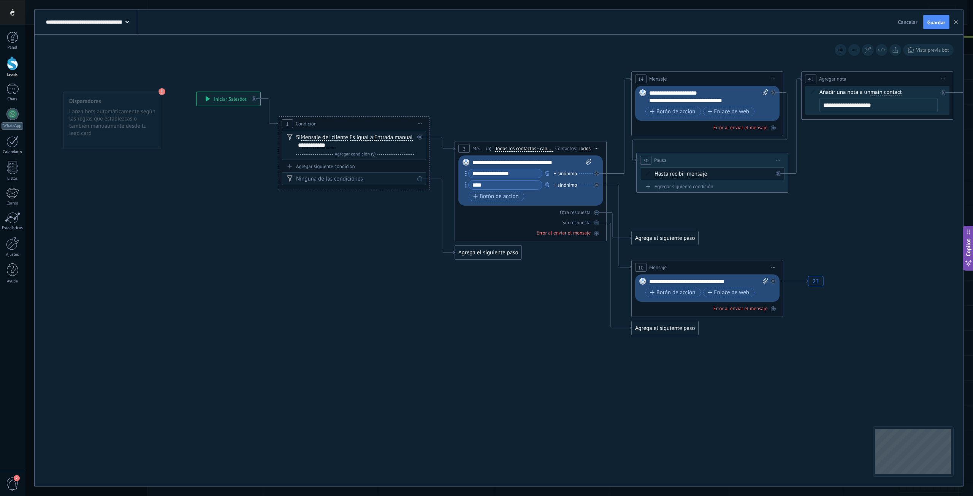
drag, startPoint x: 513, startPoint y: 290, endPoint x: 471, endPoint y: 306, distance: 44.5
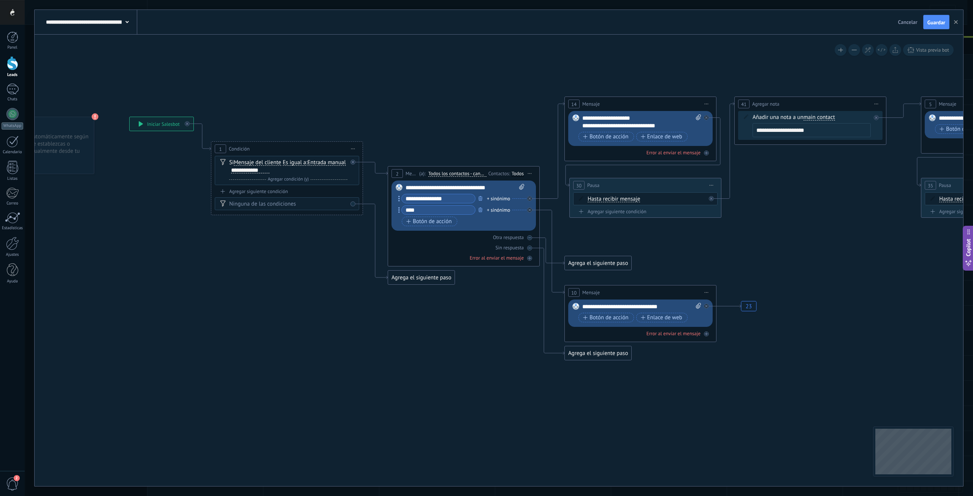
drag, startPoint x: 418, startPoint y: 299, endPoint x: 352, endPoint y: 325, distance: 71.4
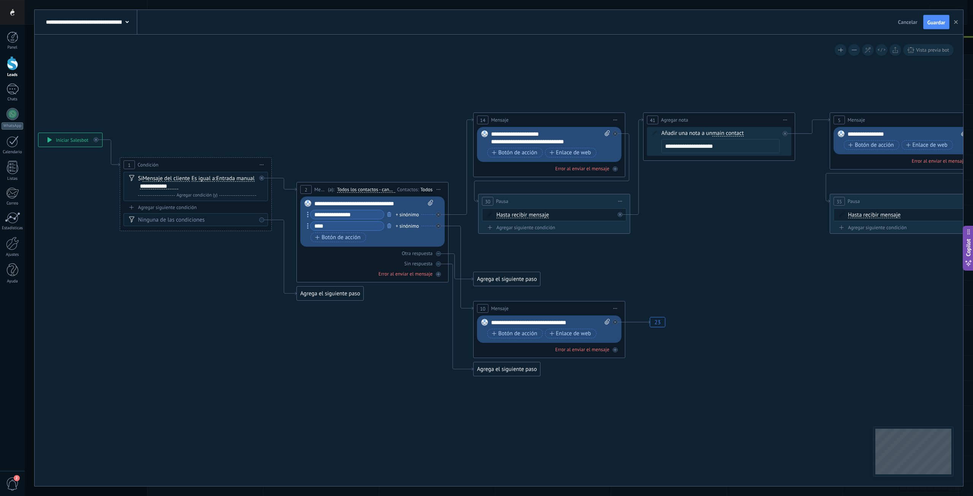
drag, startPoint x: 305, startPoint y: 309, endPoint x: 284, endPoint y: 314, distance: 21.5
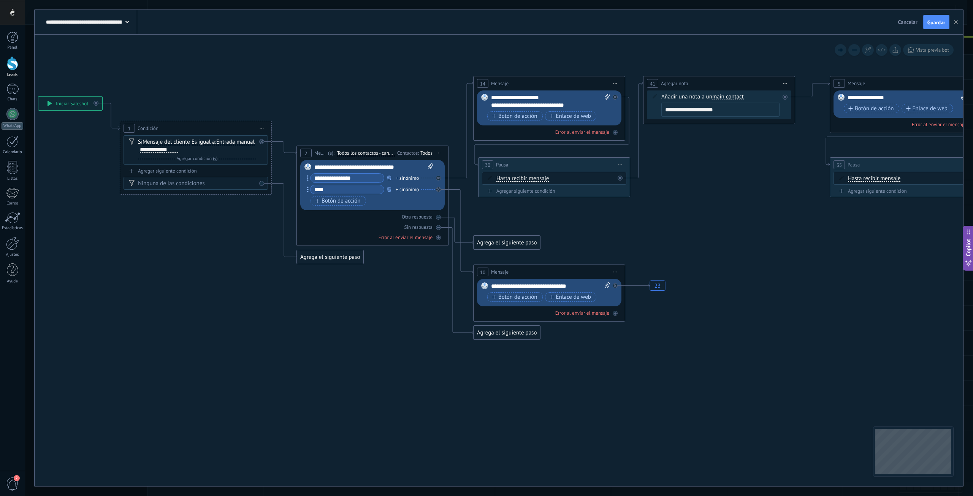
drag, startPoint x: 874, startPoint y: 265, endPoint x: 497, endPoint y: 286, distance: 378.0
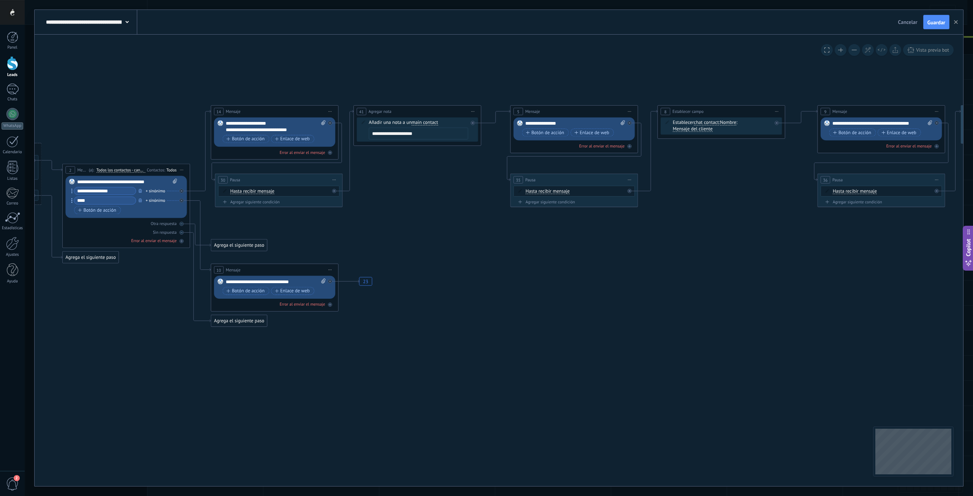
drag, startPoint x: 904, startPoint y: 232, endPoint x: 534, endPoint y: 263, distance: 371.1
click at [534, 264] on icon "23" at bounding box center [774, 216] width 2176 height 541
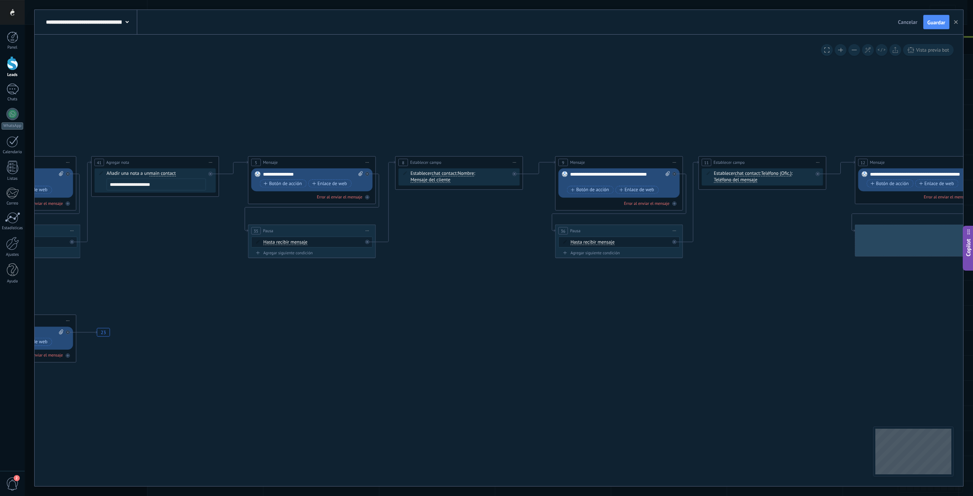
drag, startPoint x: 858, startPoint y: 251, endPoint x: 653, endPoint y: 300, distance: 210.6
click at [653, 300] on icon "23" at bounding box center [511, 267] width 2176 height 541
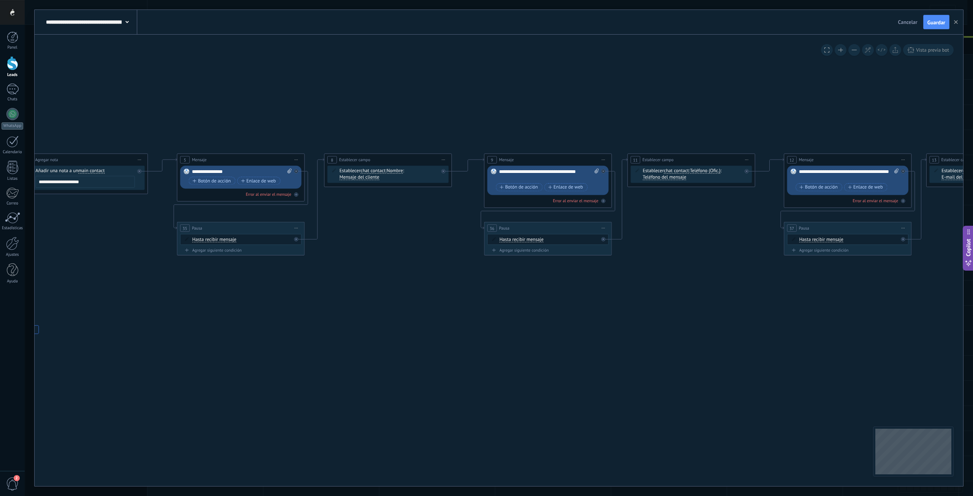
drag, startPoint x: 823, startPoint y: 292, endPoint x: 752, endPoint y: 290, distance: 71.1
click at [752, 290] on icon "23" at bounding box center [440, 264] width 2176 height 541
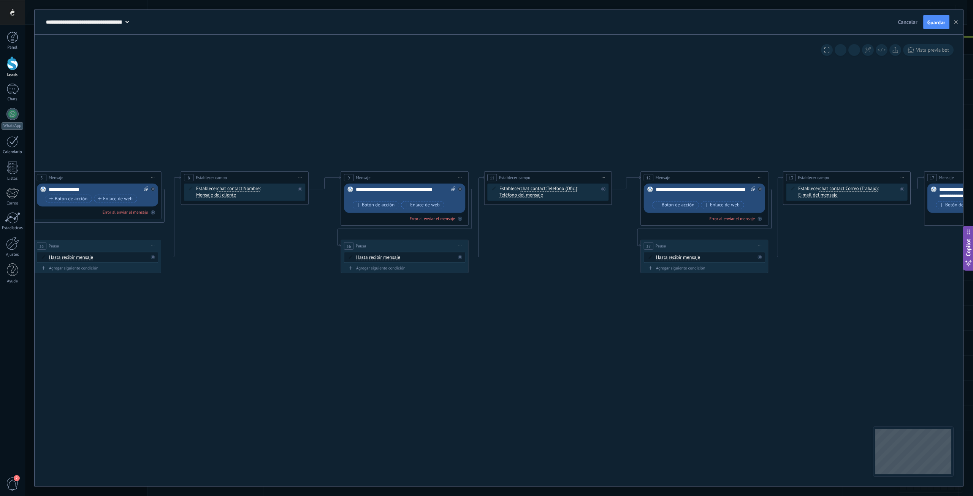
drag, startPoint x: 732, startPoint y: 292, endPoint x: 577, endPoint y: 303, distance: 155.8
click at [578, 303] on icon "23" at bounding box center [297, 282] width 2176 height 541
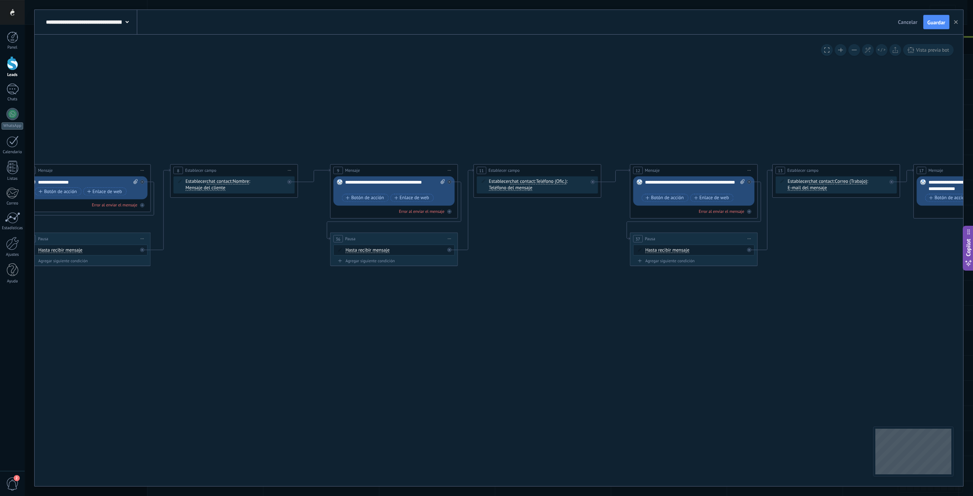
drag, startPoint x: 777, startPoint y: 312, endPoint x: 595, endPoint y: 264, distance: 187.8
click at [466, 272] on icon "23" at bounding box center [286, 275] width 2176 height 541
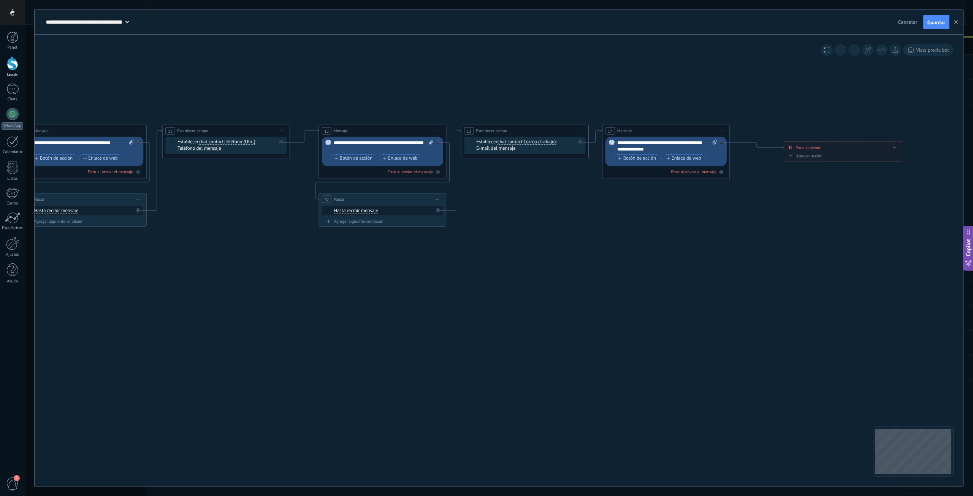
click at [907, 19] on span "Cancelar" at bounding box center [907, 22] width 19 height 7
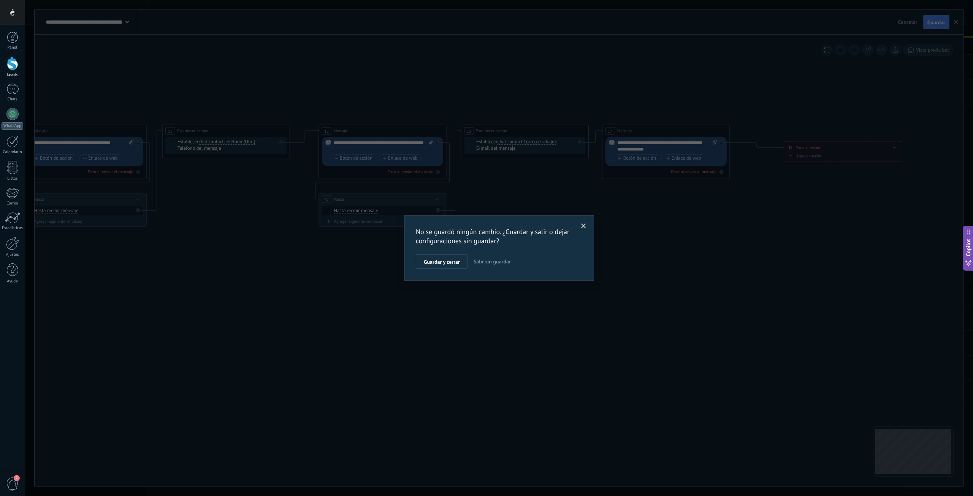
click at [491, 263] on span "Salir sin guardar" at bounding box center [492, 261] width 37 height 7
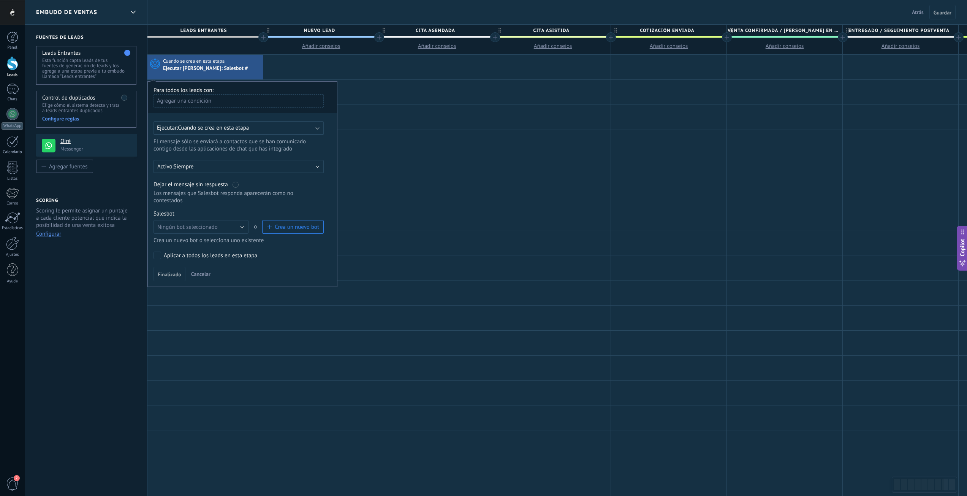
click at [293, 231] on button "Crea un nuevo bot" at bounding box center [293, 227] width 62 height 14
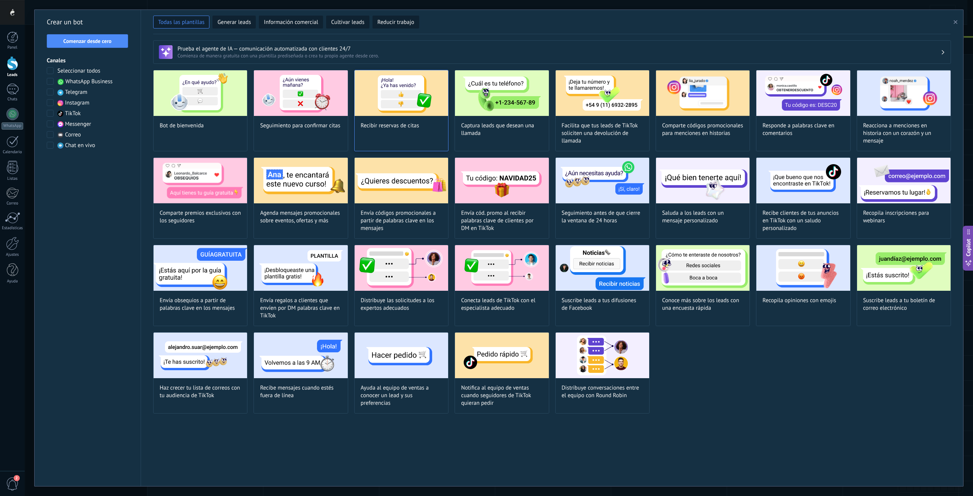
click at [410, 100] on img at bounding box center [401, 93] width 93 height 46
type input "**********"
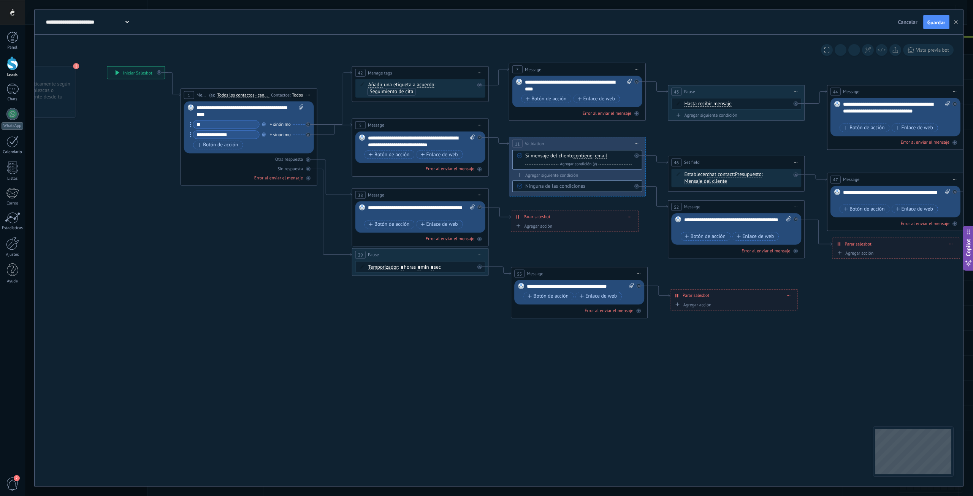
drag, startPoint x: 395, startPoint y: 368, endPoint x: 302, endPoint y: 325, distance: 102.4
click at [302, 325] on icon at bounding box center [769, 190] width 1667 height 597
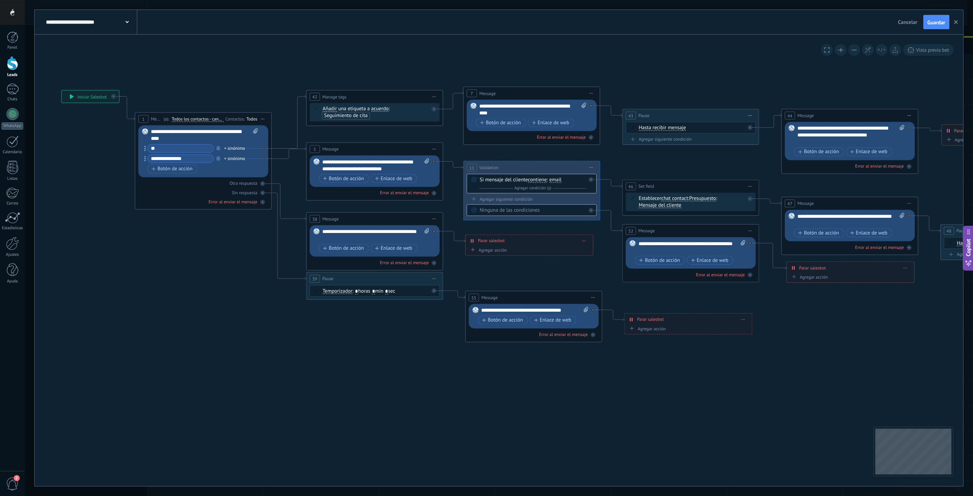
drag, startPoint x: 480, startPoint y: 328, endPoint x: 435, endPoint y: 351, distance: 51.0
click at [435, 351] on icon at bounding box center [723, 214] width 1667 height 597
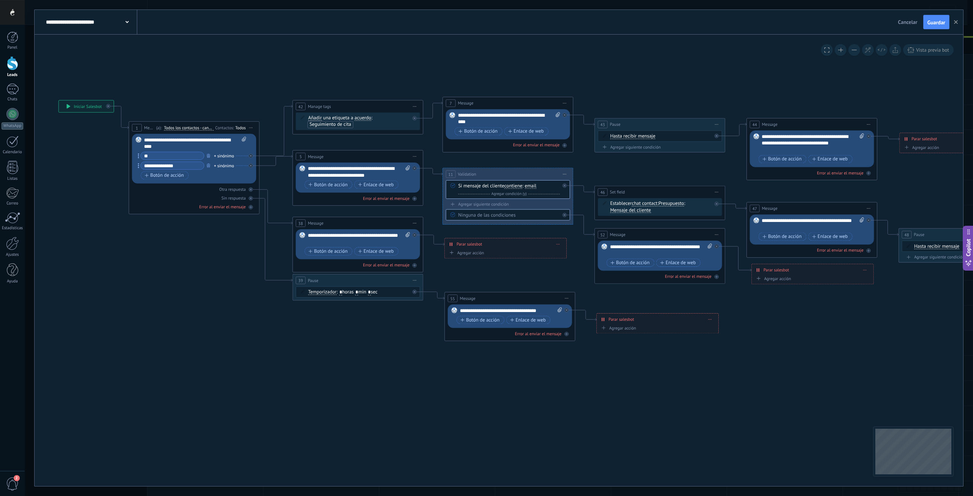
drag, startPoint x: 378, startPoint y: 344, endPoint x: 376, endPoint y: 348, distance: 4.4
click at [376, 348] on icon at bounding box center [691, 218] width 1593 height 571
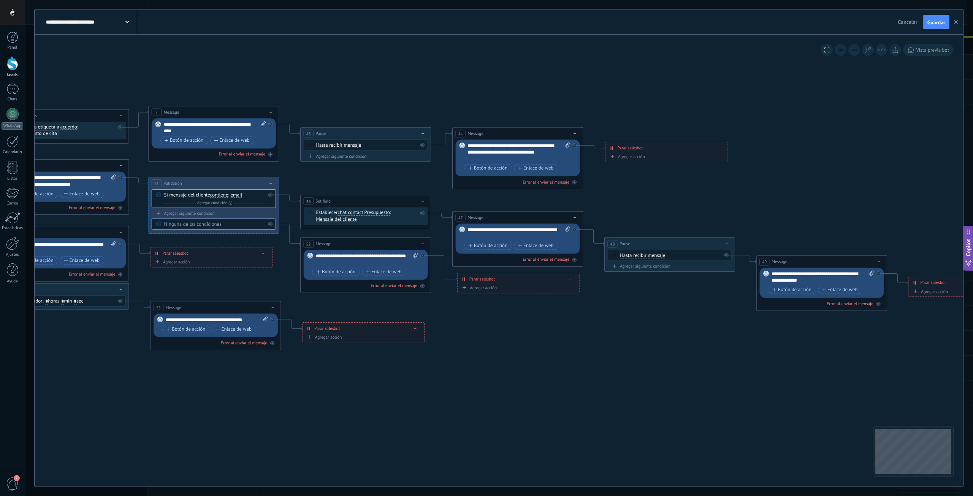
drag, startPoint x: 745, startPoint y: 59, endPoint x: 451, endPoint y: 68, distance: 293.9
click at [451, 68] on icon at bounding box center [397, 228] width 1593 height 571
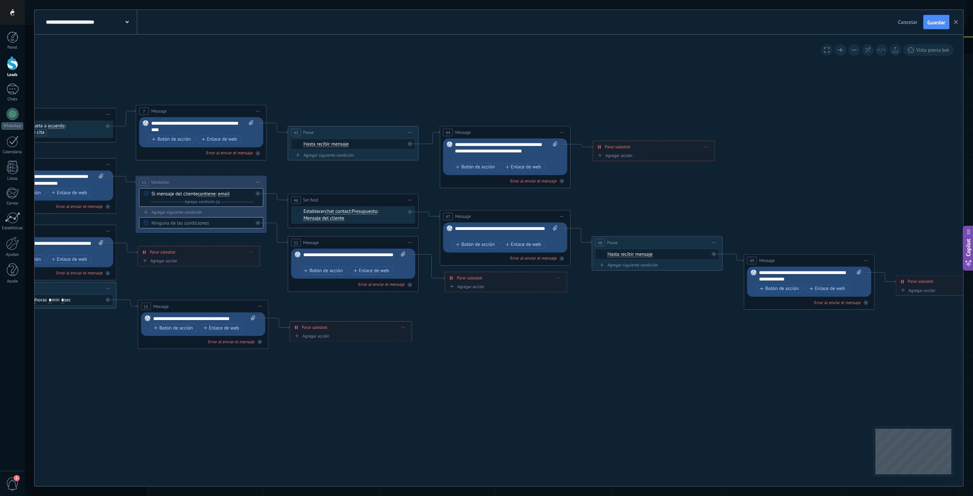
drag, startPoint x: 594, startPoint y: 76, endPoint x: 761, endPoint y: 70, distance: 166.2
click at [761, 70] on icon at bounding box center [384, 226] width 1593 height 571
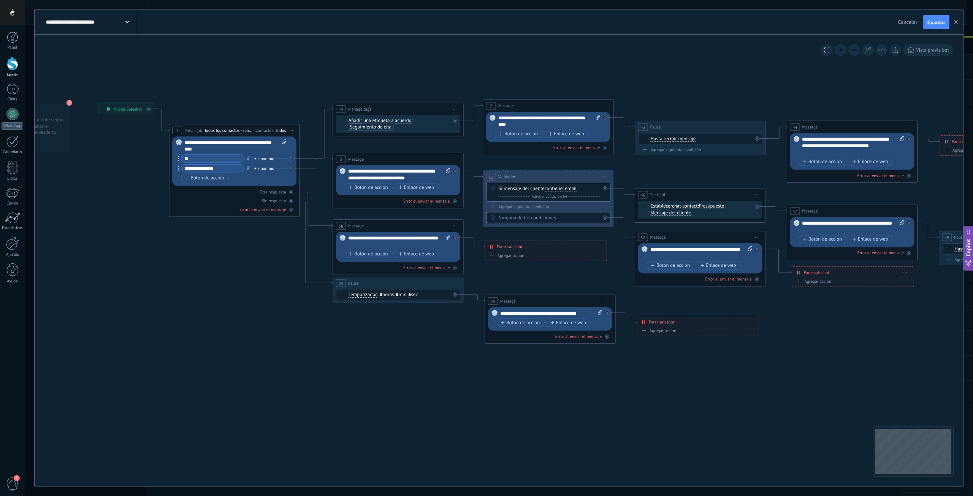
drag, startPoint x: 563, startPoint y: 76, endPoint x: 699, endPoint y: 75, distance: 135.3
click at [699, 75] on icon at bounding box center [731, 221] width 1593 height 571
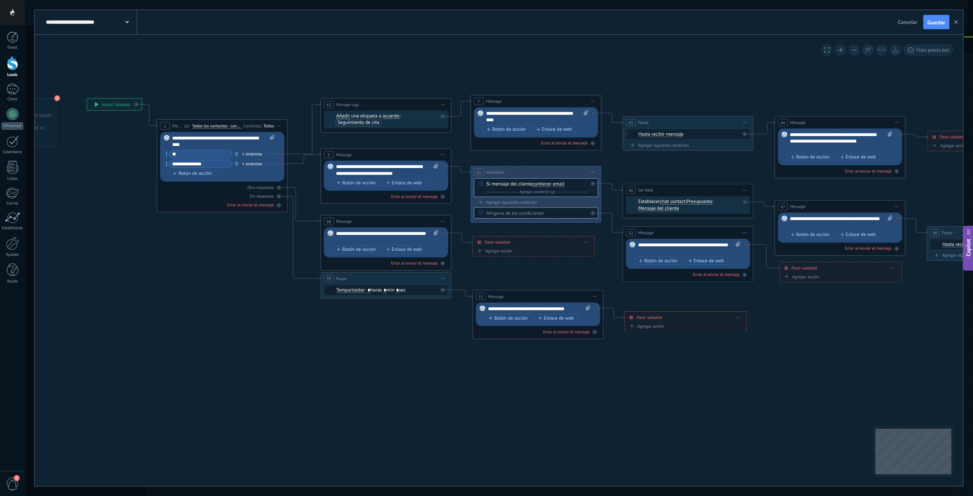
drag, startPoint x: 723, startPoint y: 180, endPoint x: 711, endPoint y: 175, distance: 13.0
click at [711, 175] on icon at bounding box center [719, 217] width 1593 height 571
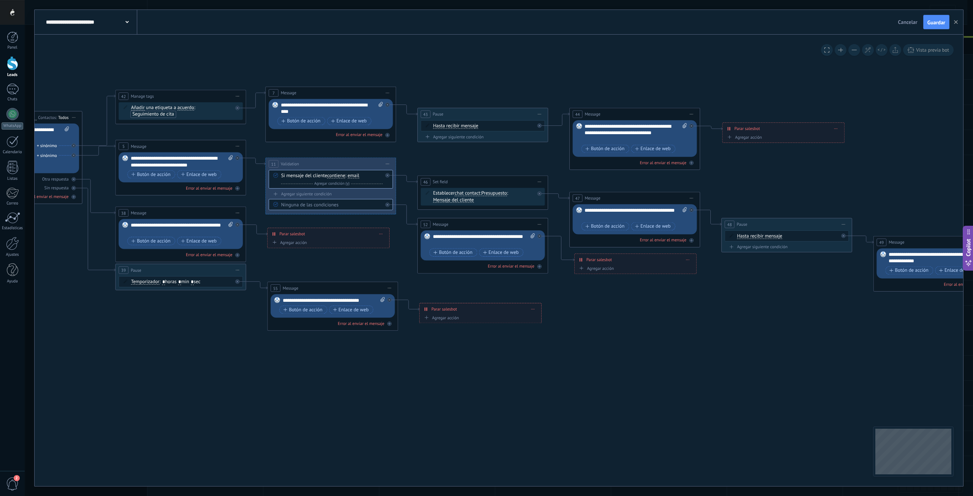
drag, startPoint x: 892, startPoint y: 332, endPoint x: 682, endPoint y: 323, distance: 210.7
click at [682, 323] on icon at bounding box center [514, 208] width 1593 height 571
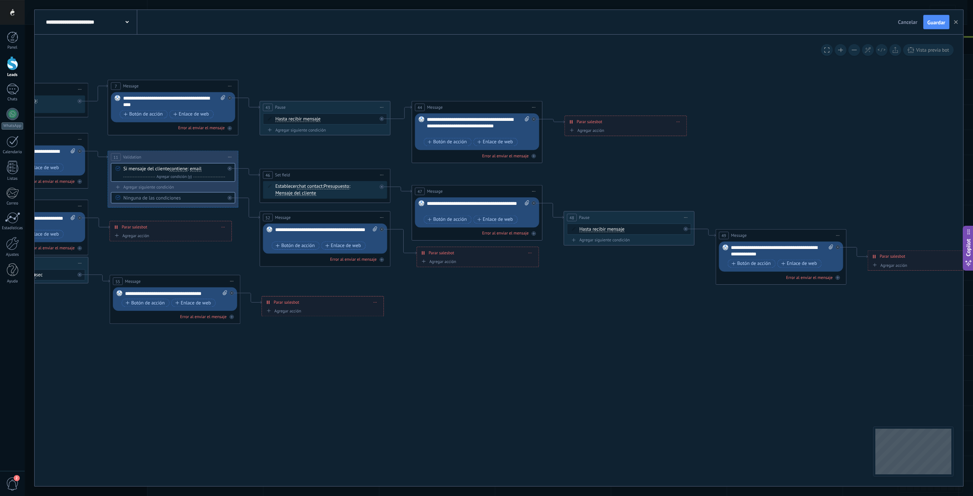
drag, startPoint x: 789, startPoint y: 324, endPoint x: 637, endPoint y: 317, distance: 152.6
click at [637, 317] on icon at bounding box center [356, 201] width 1593 height 571
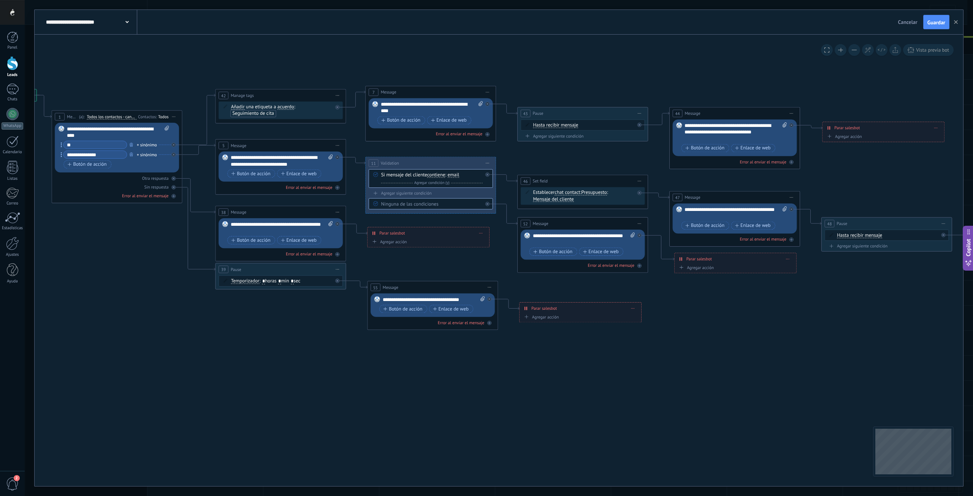
drag, startPoint x: 456, startPoint y: 376, endPoint x: 528, endPoint y: 378, distance: 71.9
click at [528, 378] on icon at bounding box center [614, 207] width 1593 height 571
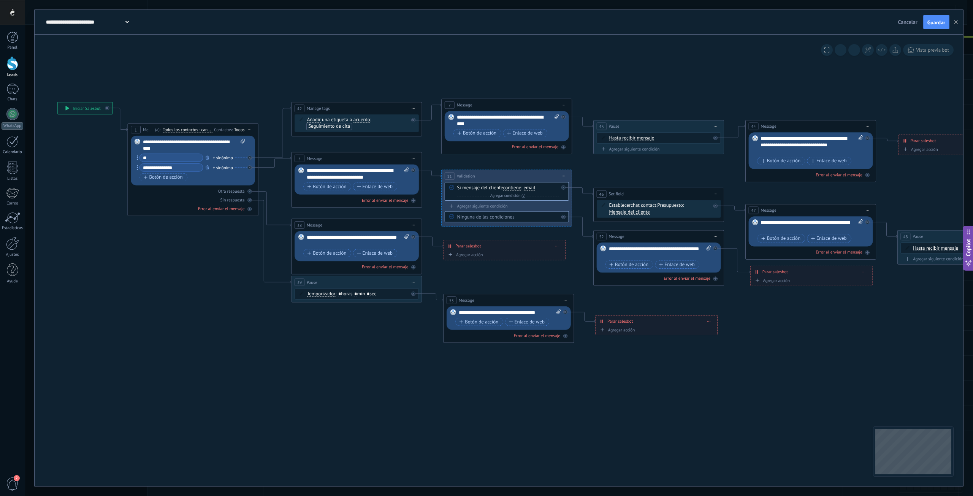
drag, startPoint x: 295, startPoint y: 347, endPoint x: 368, endPoint y: 359, distance: 73.2
click at [368, 359] on icon at bounding box center [690, 220] width 1593 height 571
click at [906, 24] on span "Cancelar" at bounding box center [907, 22] width 19 height 7
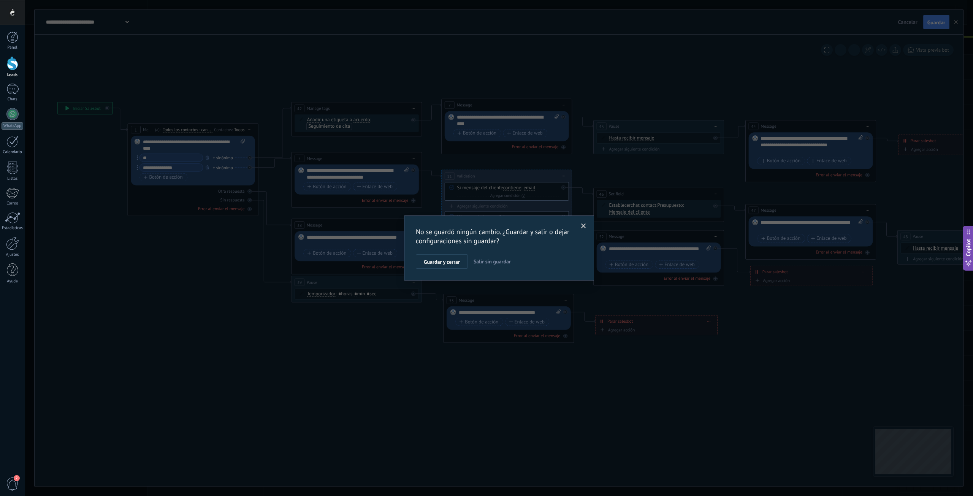
click at [494, 263] on span "Salir sin guardar" at bounding box center [492, 261] width 37 height 7
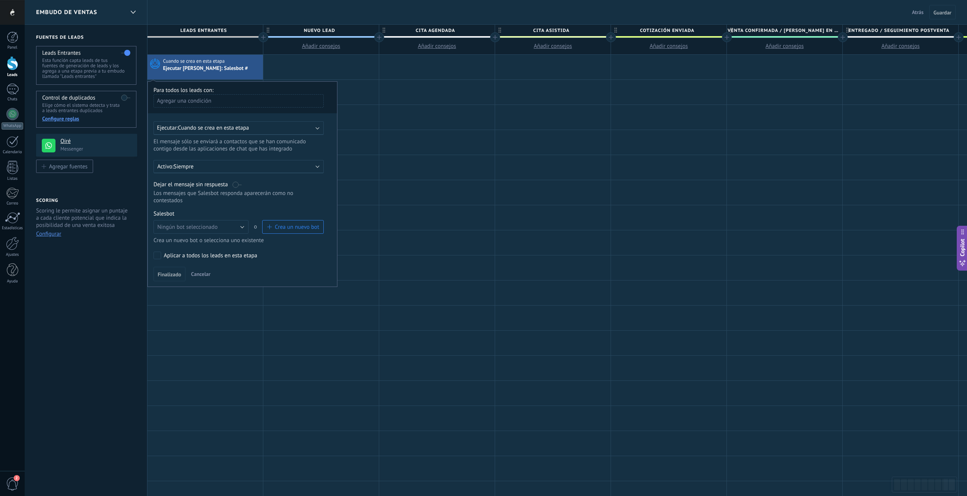
click at [291, 225] on span "Crea un nuevo bot" at bounding box center [297, 226] width 44 height 7
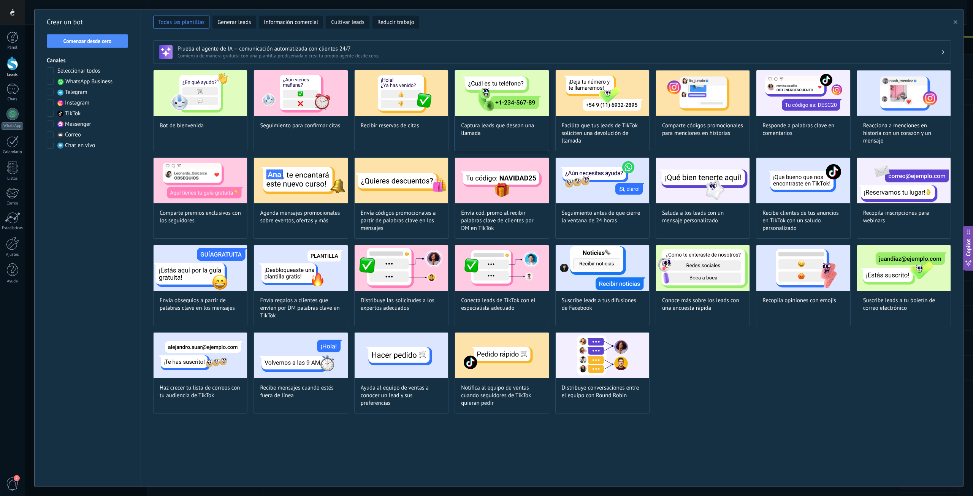
click at [506, 102] on img at bounding box center [501, 93] width 93 height 46
type input "**********"
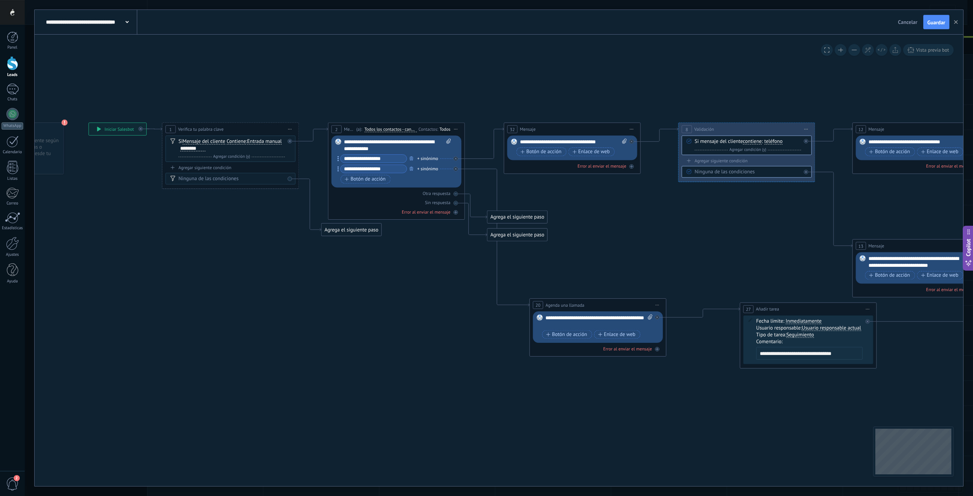
drag, startPoint x: 594, startPoint y: 279, endPoint x: 455, endPoint y: 289, distance: 139.5
click at [455, 289] on icon at bounding box center [723, 245] width 1611 height 588
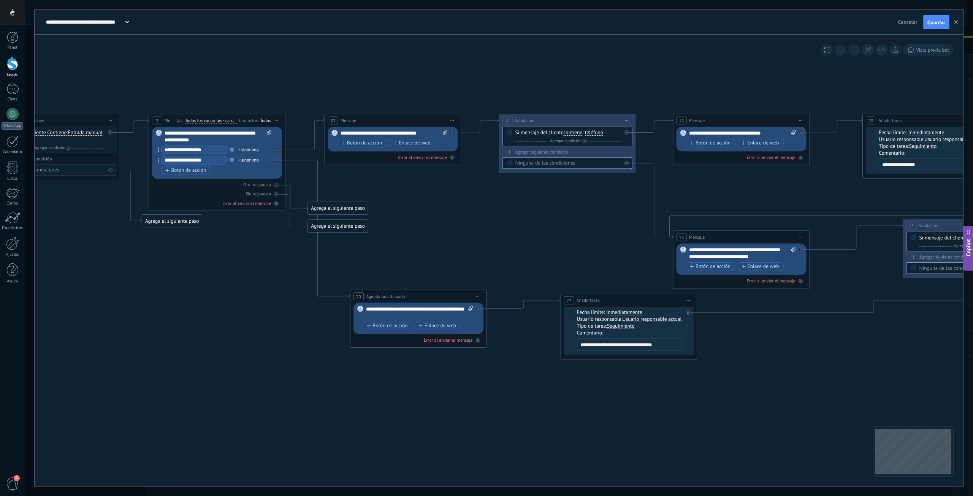
drag, startPoint x: 703, startPoint y: 227, endPoint x: 524, endPoint y: 218, distance: 179.6
click at [524, 218] on icon at bounding box center [543, 237] width 1611 height 588
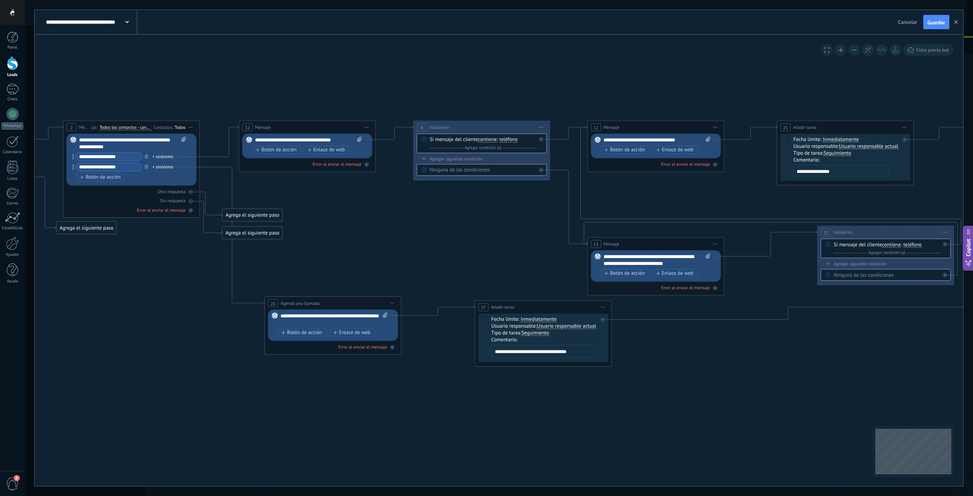
drag, startPoint x: 789, startPoint y: 362, endPoint x: 653, endPoint y: 366, distance: 136.5
click at [653, 366] on icon at bounding box center [458, 243] width 1611 height 588
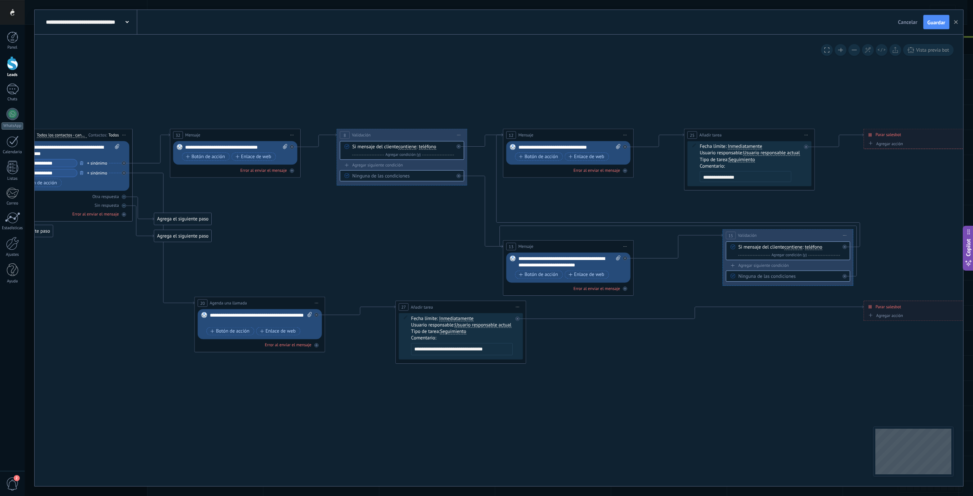
drag, startPoint x: 735, startPoint y: 361, endPoint x: 700, endPoint y: 361, distance: 35.7
click at [700, 361] on icon at bounding box center [380, 245] width 1540 height 561
drag, startPoint x: 664, startPoint y: 355, endPoint x: 651, endPoint y: 354, distance: 12.9
click at [653, 354] on icon at bounding box center [380, 245] width 1540 height 561
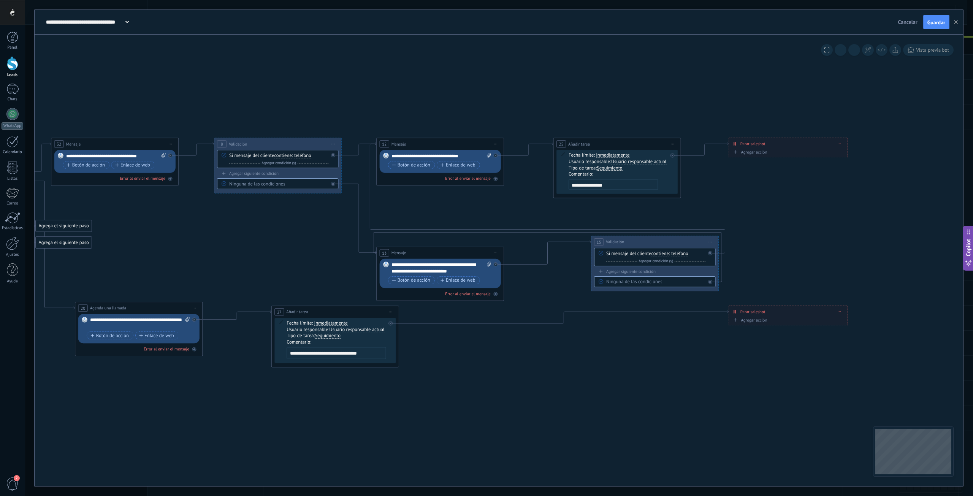
click at [902, 23] on span "Cancelar" at bounding box center [907, 22] width 19 height 7
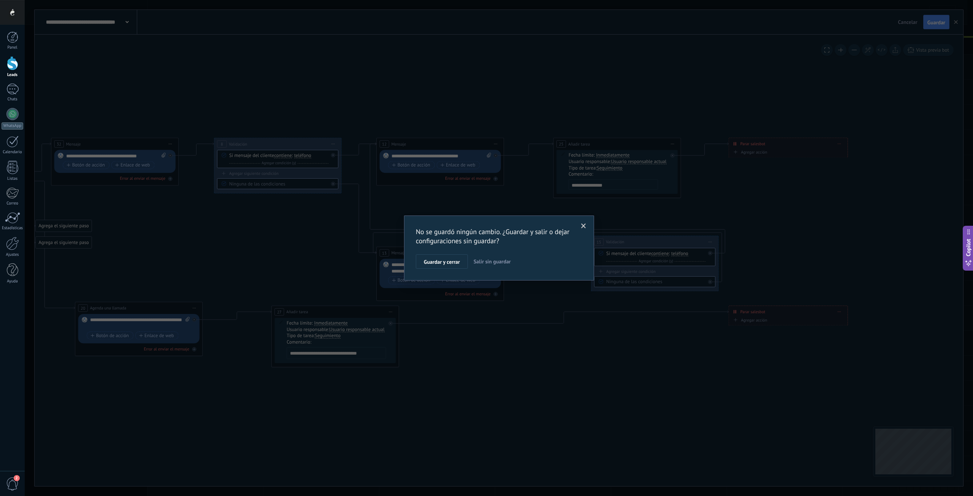
click at [482, 266] on button "Salir sin guardar" at bounding box center [492, 261] width 43 height 14
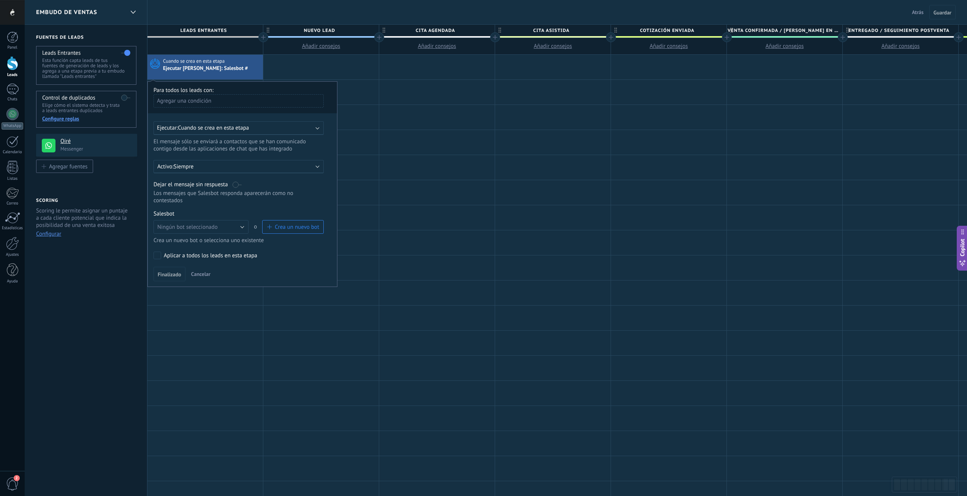
click at [293, 223] on button "Crea un nuevo bot" at bounding box center [293, 227] width 62 height 14
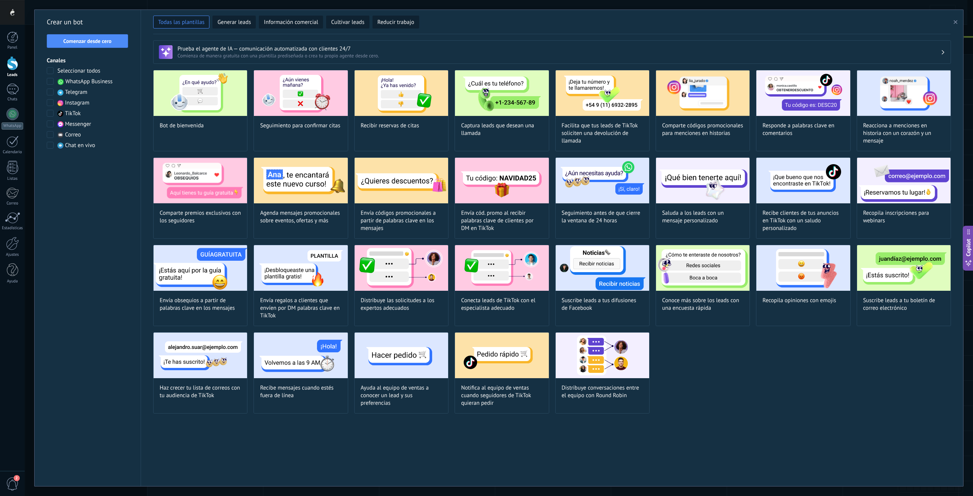
click at [225, 52] on h3 "Prueba el agente de IA — comunicación automatizada con clientes 24/7" at bounding box center [558, 48] width 763 height 7
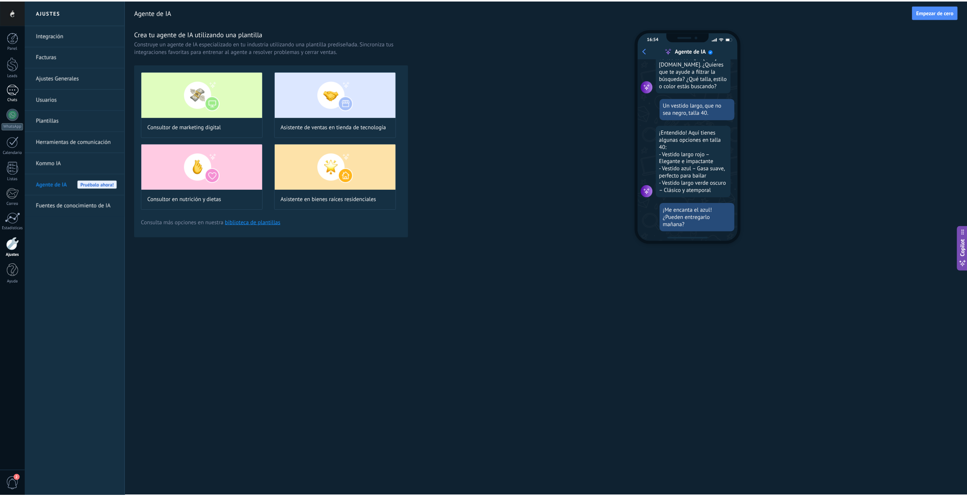
scroll to position [77, 0]
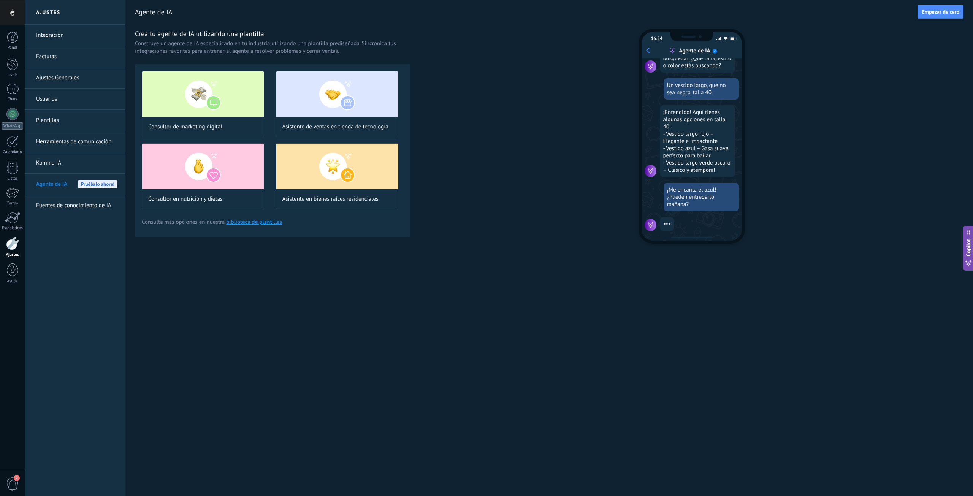
drag, startPoint x: 238, startPoint y: 135, endPoint x: 238, endPoint y: 129, distance: 6.1
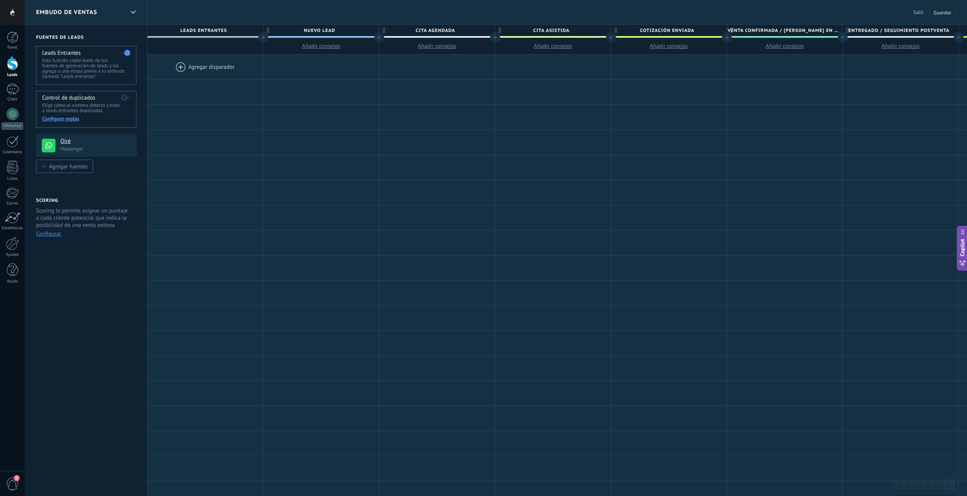
click at [184, 72] on div at bounding box center [205, 67] width 116 height 25
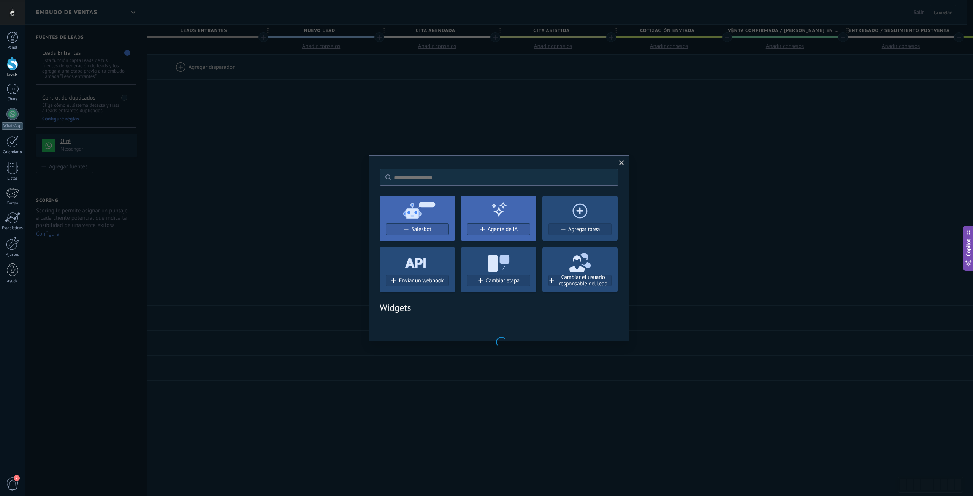
click at [434, 224] on button "Salesbot" at bounding box center [417, 228] width 63 height 11
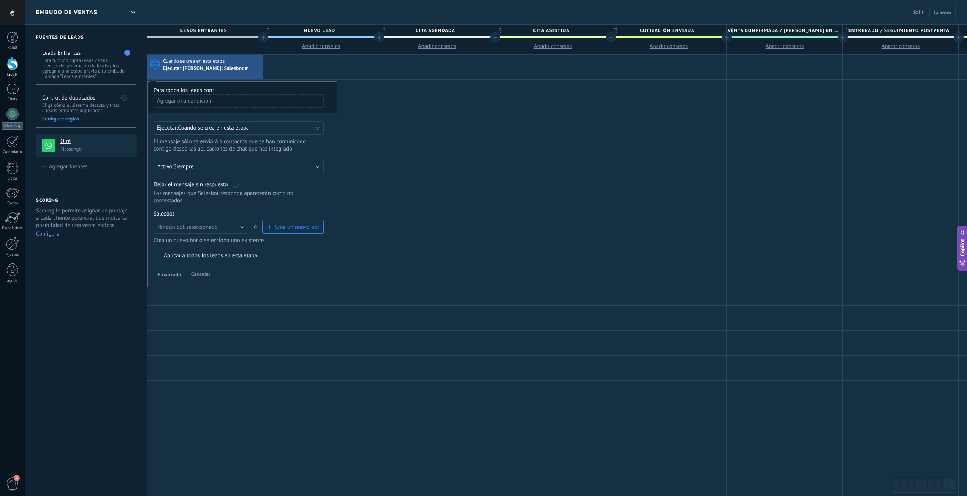
click at [295, 227] on span "Crea un nuevo bot" at bounding box center [297, 226] width 44 height 7
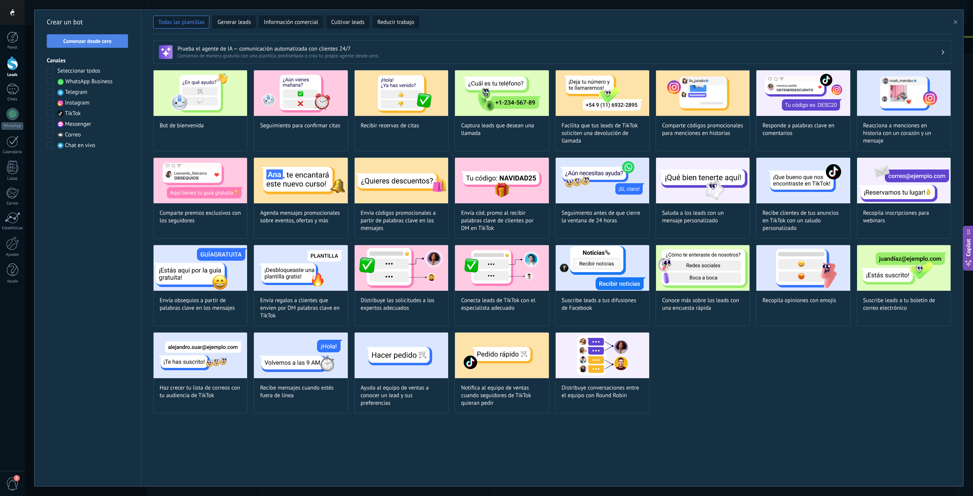
click at [101, 43] on span "Comenzar desde cero" at bounding box center [87, 40] width 48 height 5
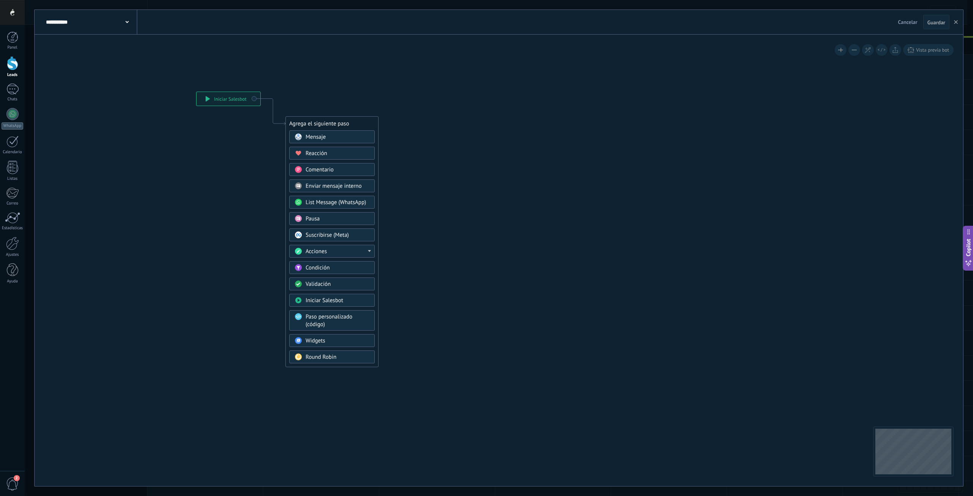
click at [79, 26] on div "**********" at bounding box center [90, 22] width 93 height 24
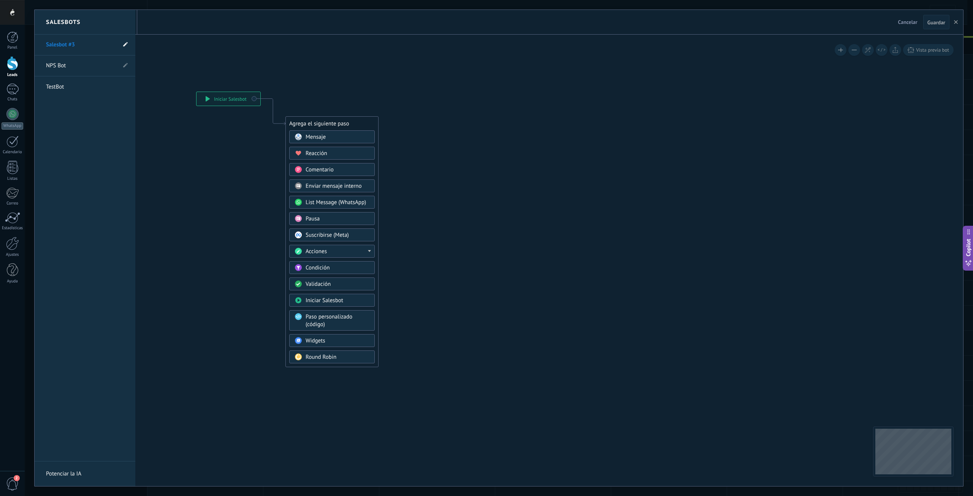
click at [124, 47] on span at bounding box center [125, 44] width 5 height 7
click at [78, 44] on input "**********" at bounding box center [73, 45] width 54 height 12
click at [77, 44] on input "**********" at bounding box center [73, 45] width 54 height 12
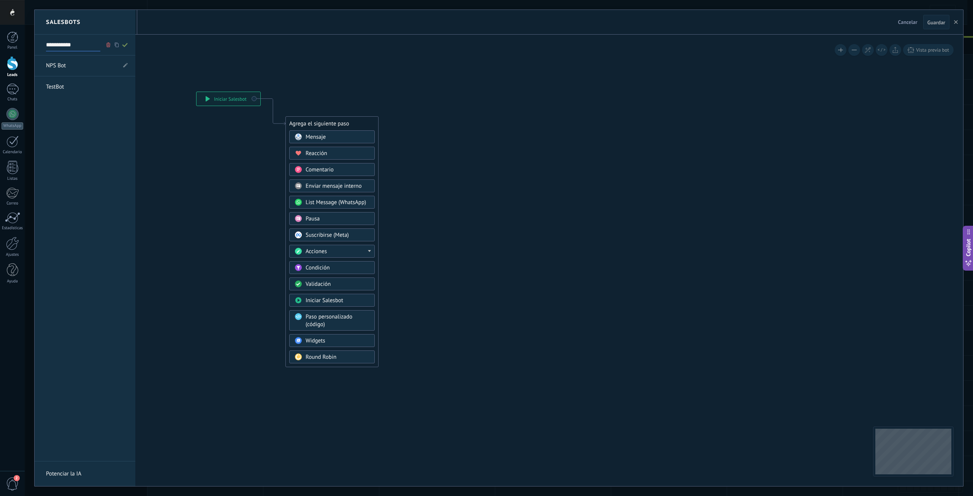
type input "**********"
click at [125, 46] on use at bounding box center [124, 45] width 5 height 4
type input "**********"
drag, startPoint x: 204, startPoint y: 187, endPoint x: 225, endPoint y: 231, distance: 48.3
click at [225, 231] on div at bounding box center [499, 248] width 928 height 476
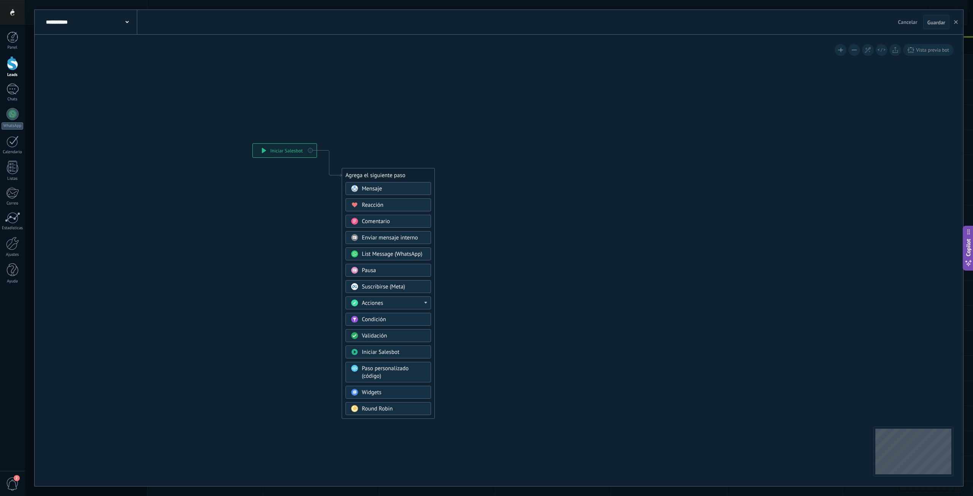
drag, startPoint x: 328, startPoint y: 80, endPoint x: 384, endPoint y: 132, distance: 76.4
click at [384, 132] on icon at bounding box center [317, 281] width 511 height 656
drag, startPoint x: 287, startPoint y: 162, endPoint x: 255, endPoint y: 208, distance: 55.7
click at [242, 204] on div "**********" at bounding box center [240, 208] width 64 height 14
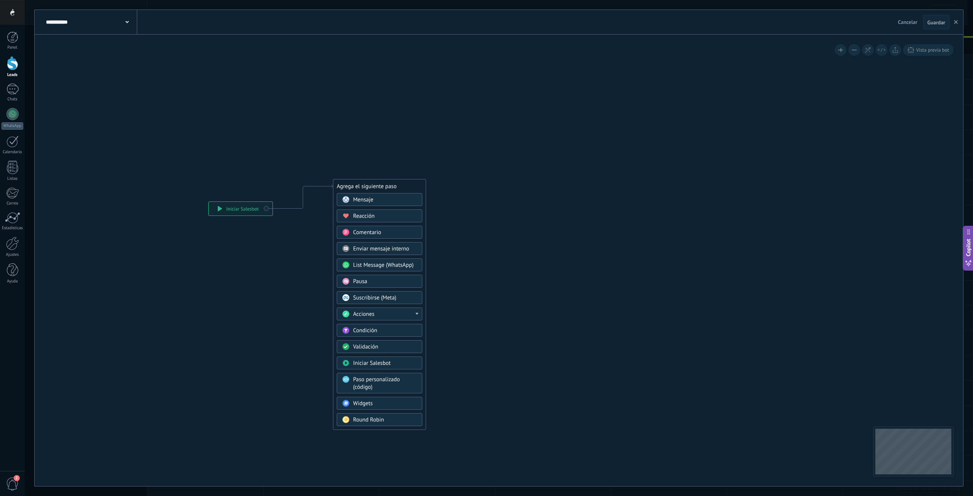
drag, startPoint x: 381, startPoint y: 175, endPoint x: 372, endPoint y: 186, distance: 14.1
click at [372, 186] on div "Agrega el siguiente paso" at bounding box center [379, 186] width 92 height 13
click at [361, 199] on span "Mensaje" at bounding box center [363, 199] width 20 height 7
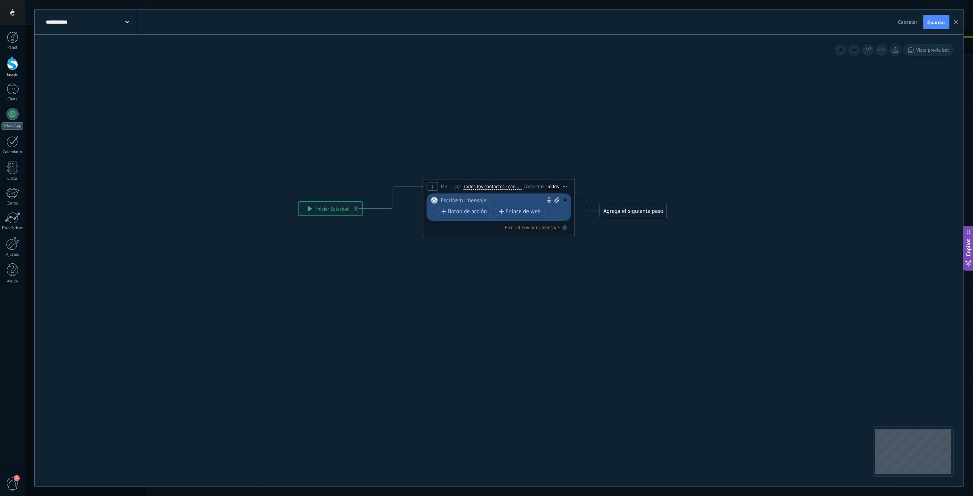
click at [490, 200] on div at bounding box center [497, 201] width 113 height 8
paste div
drag, startPoint x: 506, startPoint y: 200, endPoint x: 458, endPoint y: 200, distance: 48.7
click at [458, 200] on div "**********" at bounding box center [500, 204] width 119 height 15
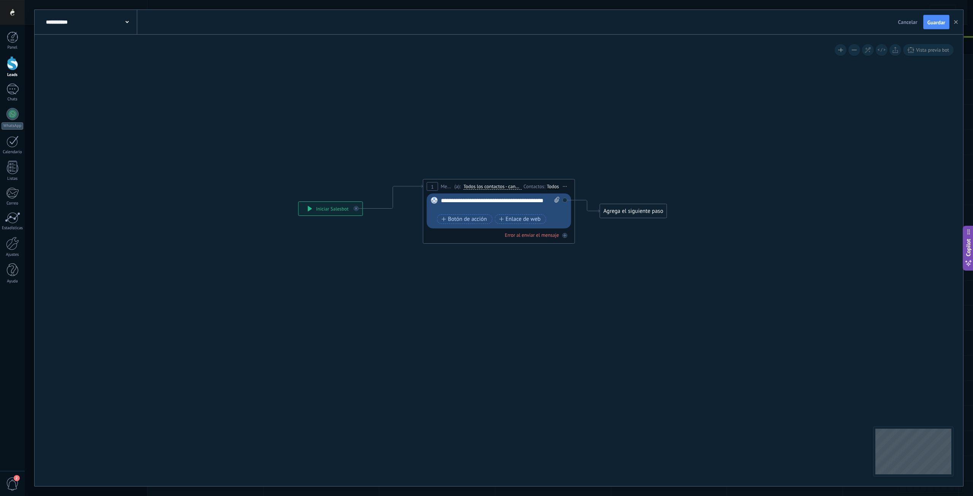
click at [496, 203] on div "**********" at bounding box center [500, 204] width 119 height 15
drag, startPoint x: 500, startPoint y: 200, endPoint x: 513, endPoint y: 206, distance: 14.6
click at [513, 206] on div "**********" at bounding box center [500, 204] width 119 height 15
click at [488, 202] on div "**********" at bounding box center [500, 204] width 119 height 15
click at [503, 202] on div "**********" at bounding box center [500, 204] width 119 height 15
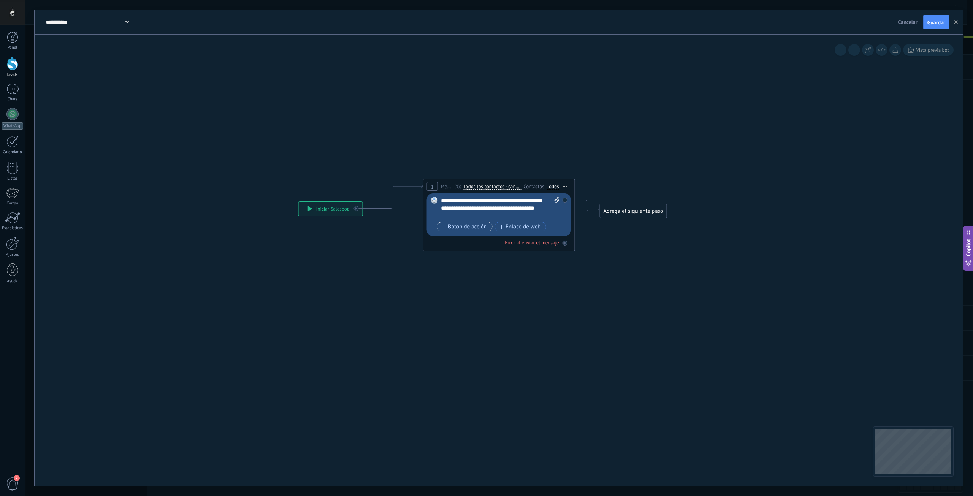
click at [470, 228] on span "Botón de acción" at bounding box center [465, 227] width 46 height 6
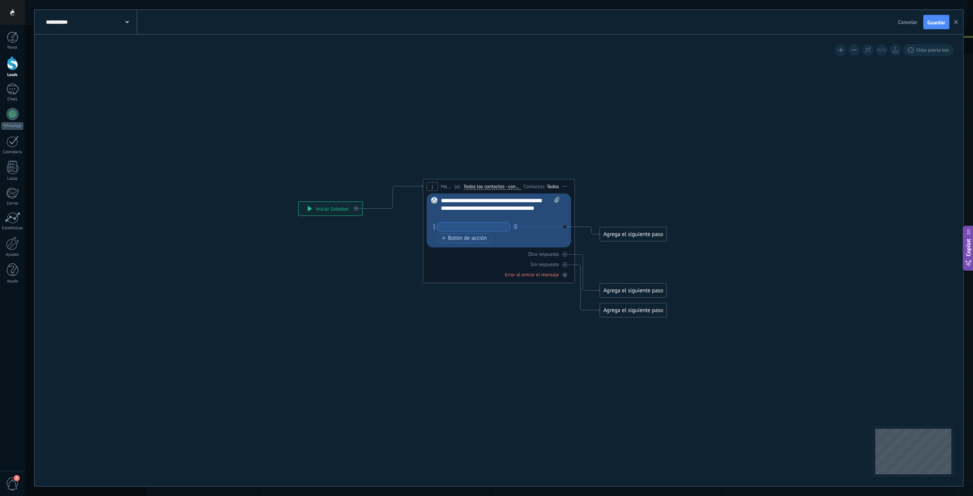
click at [564, 188] on span "Iniciar vista previa aquí Cambiar nombre Duplicar [GEOGRAPHIC_DATA]" at bounding box center [565, 186] width 12 height 11
click at [470, 220] on div "**********" at bounding box center [500, 221] width 119 height 48
click at [466, 213] on div "**********" at bounding box center [500, 208] width 119 height 23
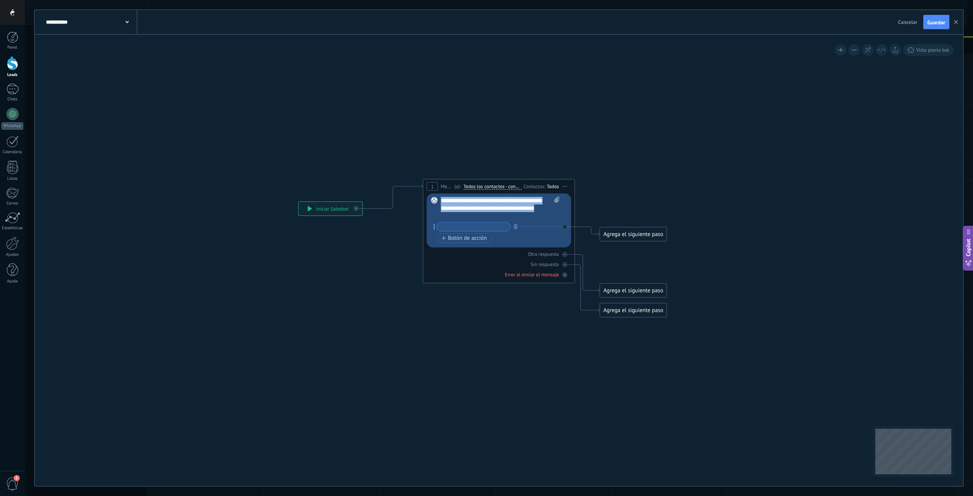
copy div "**********"
click at [566, 188] on span "Iniciar vista previa aquí Cambiar nombre Duplicar [GEOGRAPHIC_DATA]" at bounding box center [565, 186] width 12 height 11
click at [569, 236] on icon at bounding box center [570, 235] width 4 height 5
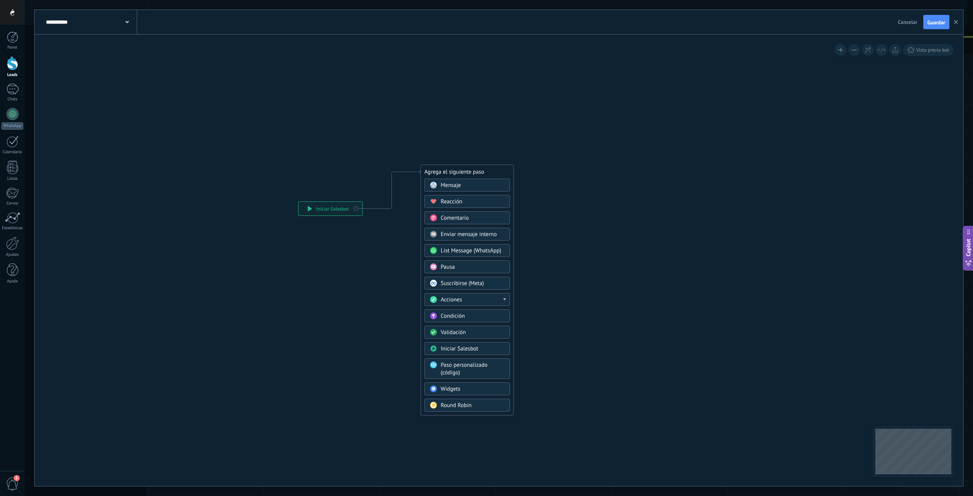
drag, startPoint x: 439, startPoint y: 231, endPoint x: 469, endPoint y: 168, distance: 69.4
click at [469, 168] on div "Agrega el siguiente paso" at bounding box center [467, 172] width 92 height 13
click at [471, 251] on span "List Message (WhatsApp)" at bounding box center [471, 250] width 60 height 7
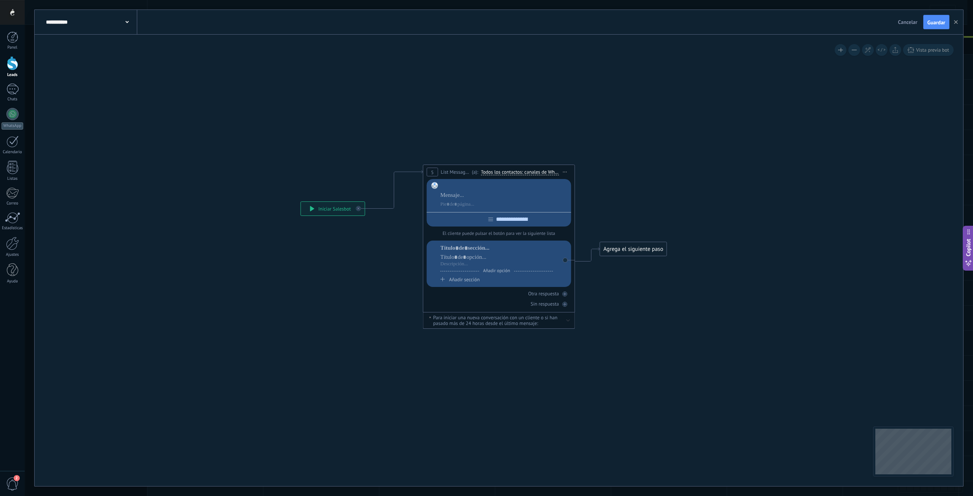
click at [464, 186] on div at bounding box center [504, 186] width 128 height 8
paste div
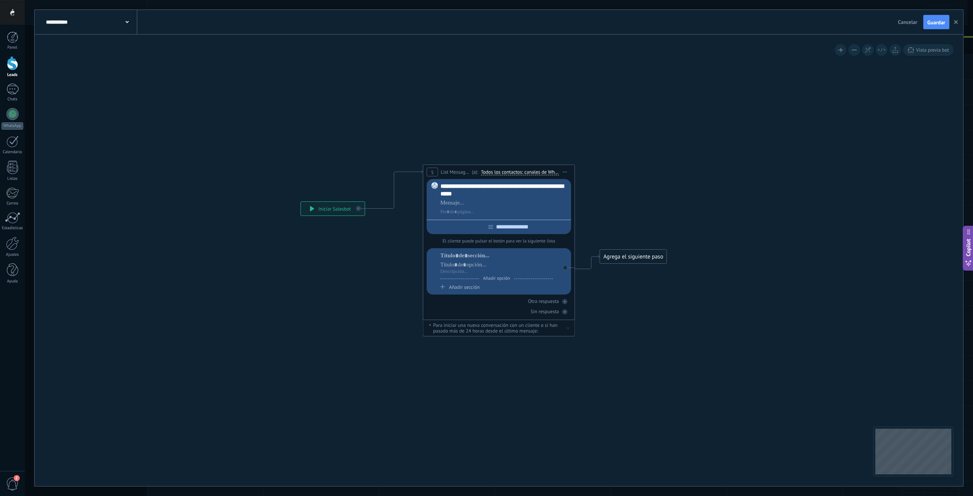
click at [468, 195] on div "**********" at bounding box center [504, 189] width 128 height 15
click at [467, 194] on div "**********" at bounding box center [504, 189] width 128 height 15
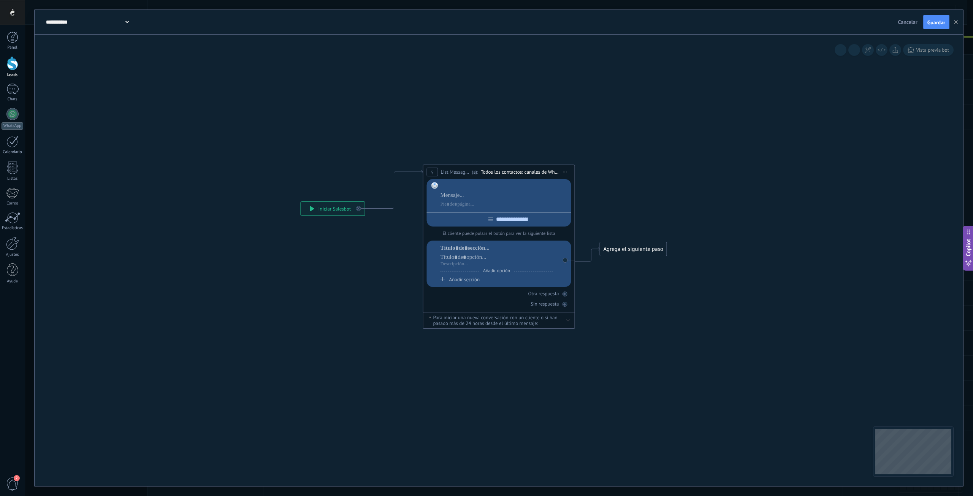
click at [461, 200] on div at bounding box center [504, 195] width 128 height 26
click at [463, 192] on div at bounding box center [504, 196] width 128 height 8
paste div
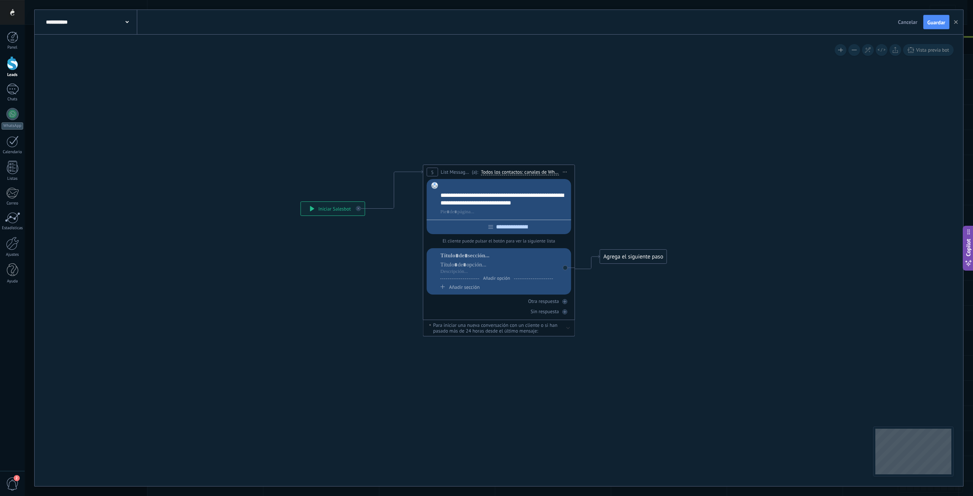
click at [473, 183] on div at bounding box center [504, 186] width 128 height 8
drag, startPoint x: 502, startPoint y: 193, endPoint x: 431, endPoint y: 195, distance: 71.1
click at [431, 195] on div "**********" at bounding box center [499, 206] width 144 height 55
click at [457, 187] on div at bounding box center [504, 186] width 128 height 8
click at [493, 230] on div at bounding box center [499, 226] width 144 height 12
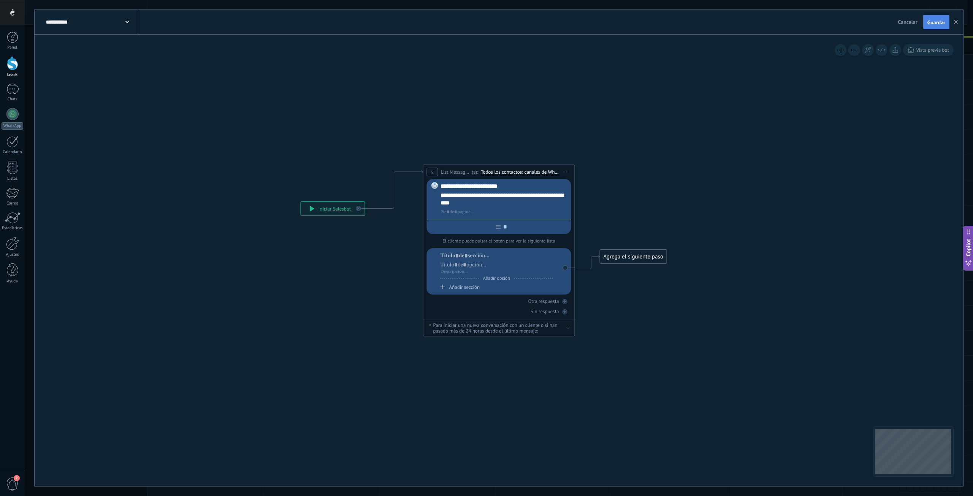
click at [938, 24] on span "Guardar" at bounding box center [936, 22] width 18 height 5
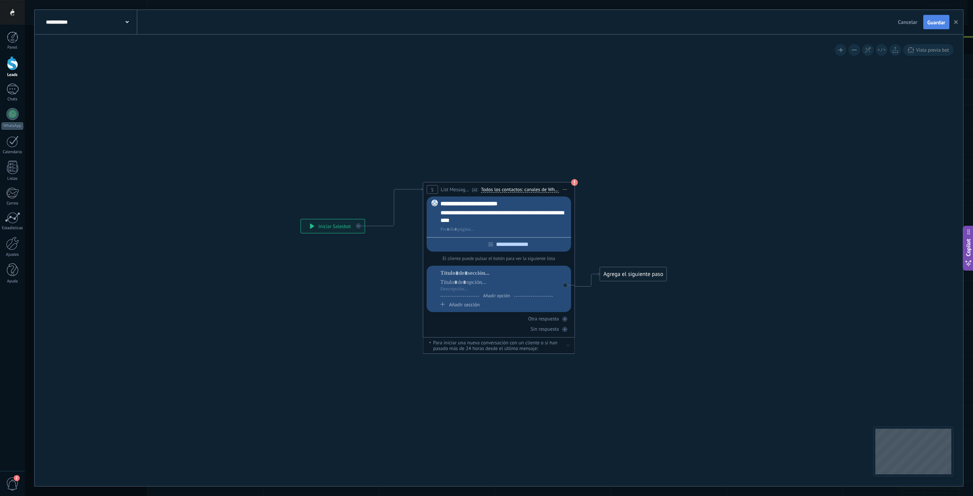
click at [932, 17] on button "Guardar" at bounding box center [936, 22] width 26 height 14
click at [507, 244] on input "text" at bounding box center [511, 244] width 37 height 6
click at [957, 21] on icon "button" at bounding box center [956, 22] width 4 height 4
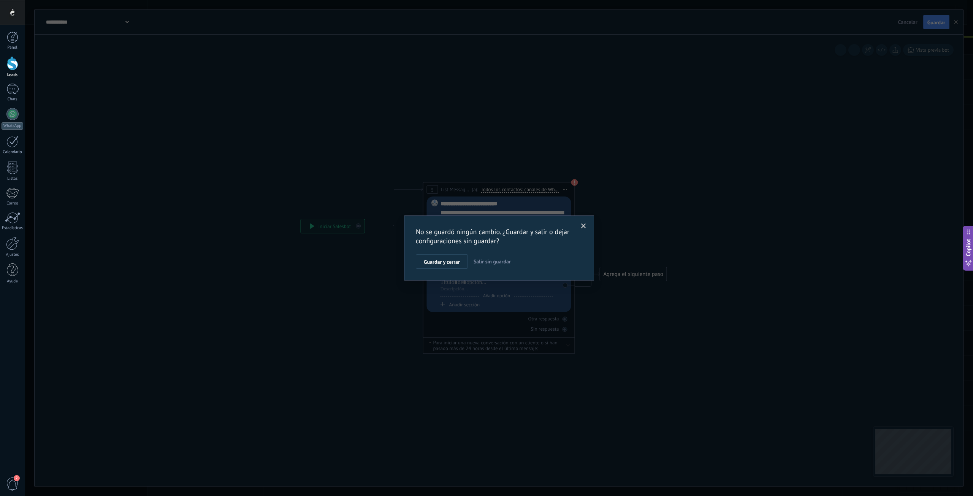
drag, startPoint x: 486, startPoint y: 260, endPoint x: 690, endPoint y: 191, distance: 215.3
click at [486, 260] on span "Salir sin guardar" at bounding box center [492, 261] width 37 height 7
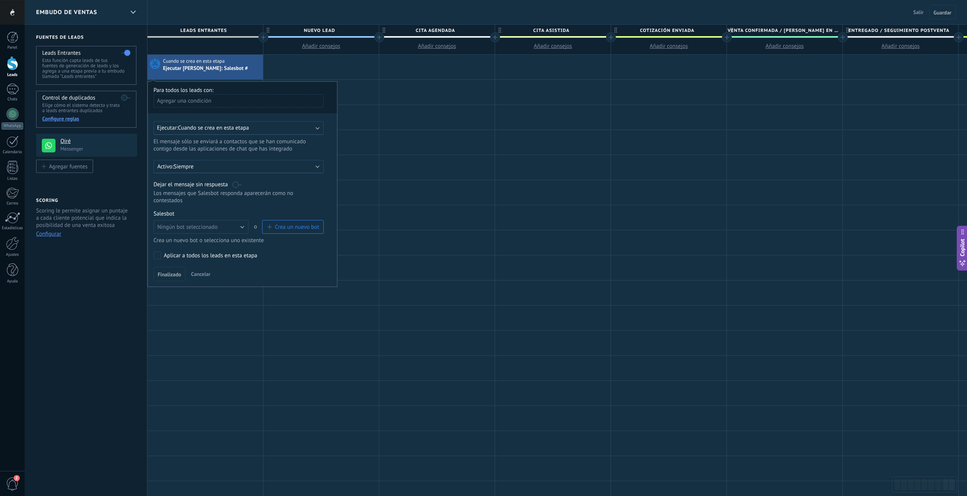
drag, startPoint x: 21, startPoint y: 5, endPoint x: 20, endPoint y: 11, distance: 5.5
click at [19, 6] on div at bounding box center [12, 12] width 25 height 25
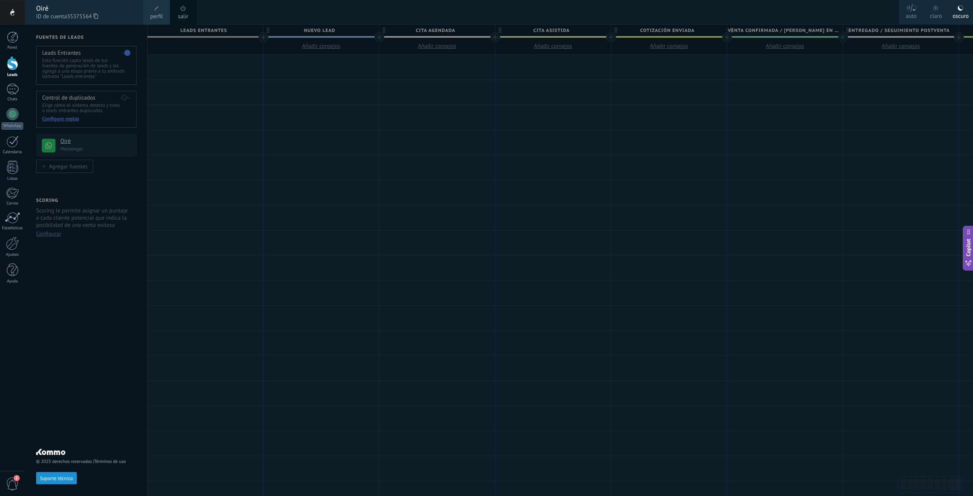
drag, startPoint x: 182, startPoint y: 10, endPoint x: 201, endPoint y: 26, distance: 24.3
click at [182, 10] on span at bounding box center [183, 8] width 5 height 6
